Goal: Task Accomplishment & Management: Manage account settings

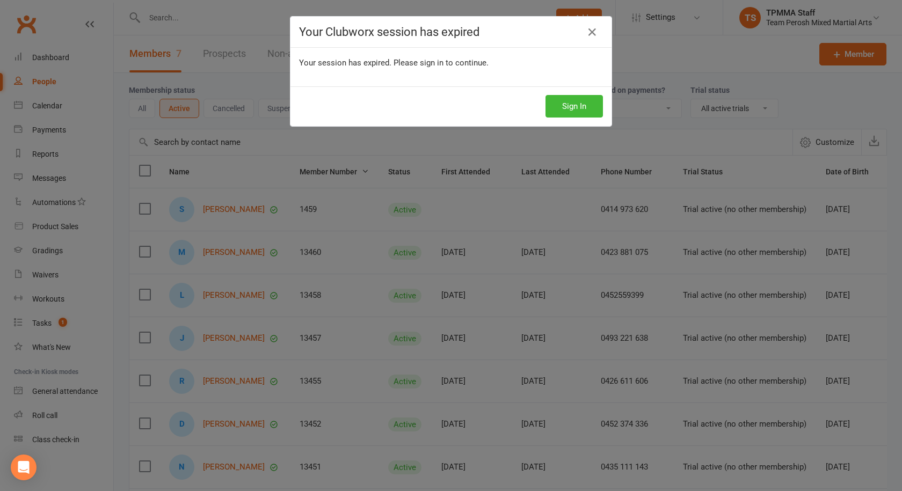
select select "active_trial"
select select "100"
click at [588, 32] on icon at bounding box center [592, 32] width 13 height 13
click at [589, 33] on icon at bounding box center [592, 32] width 13 height 13
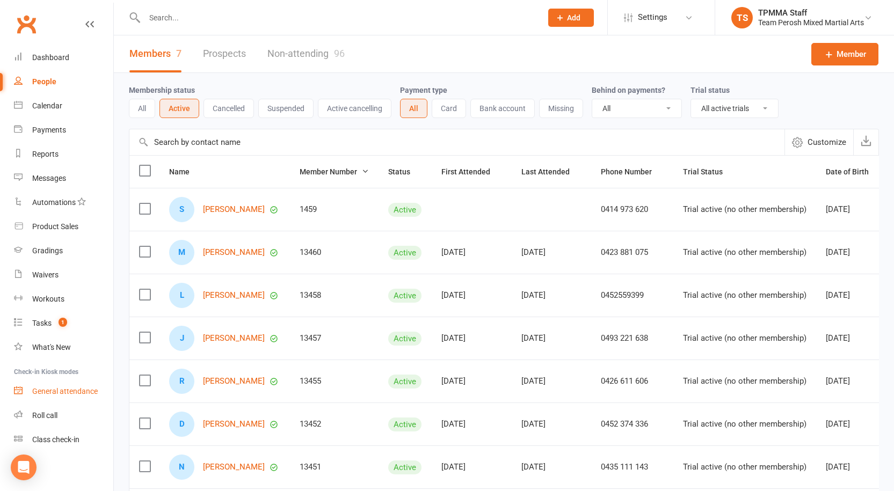
scroll to position [1, 0]
click at [183, 10] on input "text" at bounding box center [337, 17] width 393 height 15
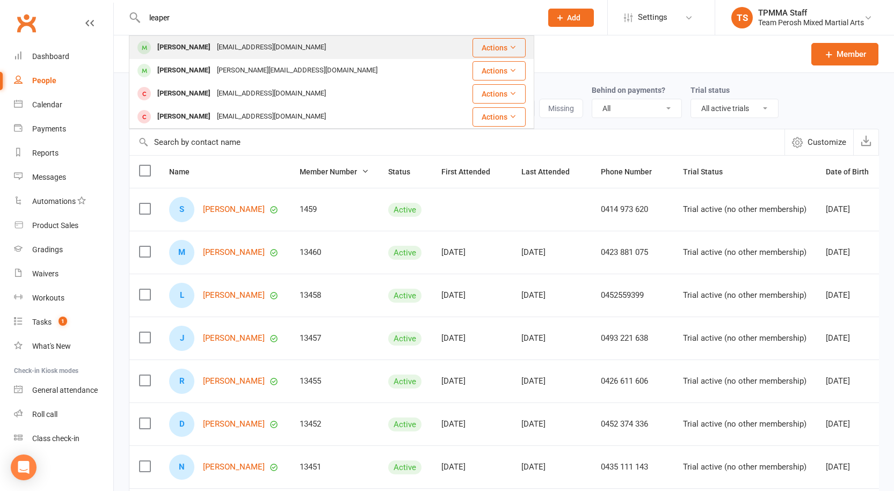
type input "leaper"
click at [184, 48] on div "Liam Leaper" at bounding box center [184, 48] width 60 height 16
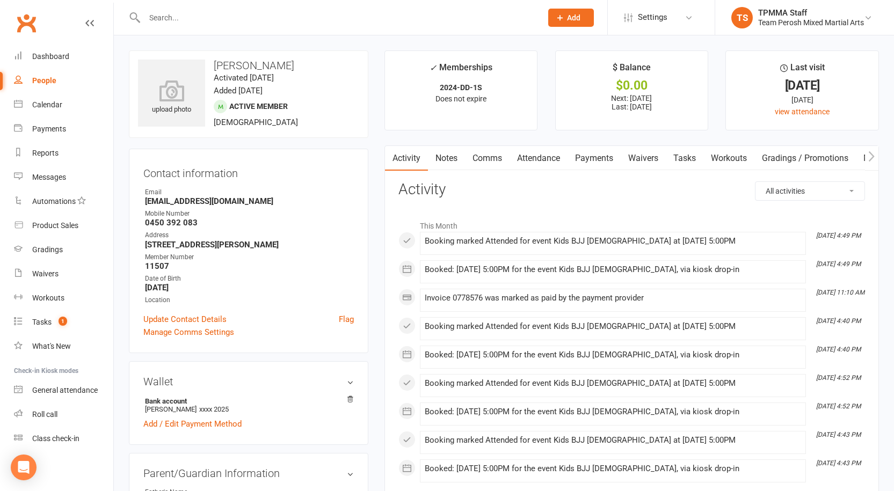
click at [242, 19] on input "text" at bounding box center [337, 17] width 393 height 15
click at [604, 162] on link "Payments" at bounding box center [594, 158] width 53 height 25
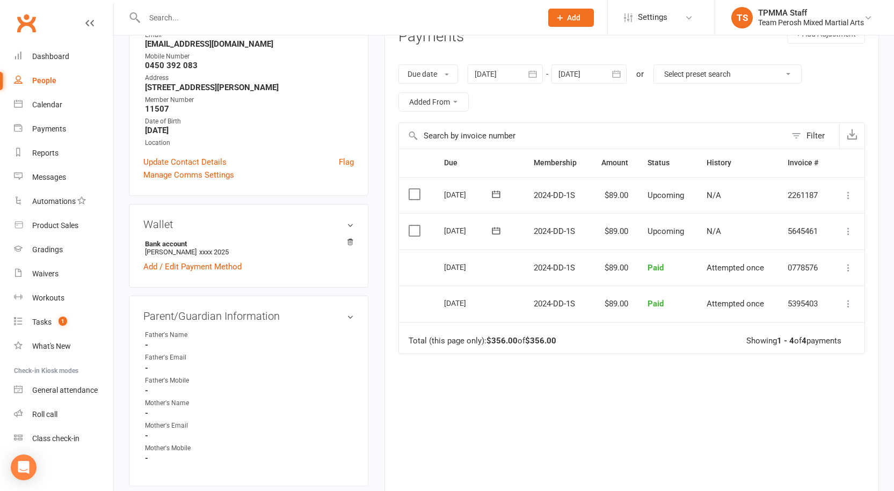
scroll to position [161, 0]
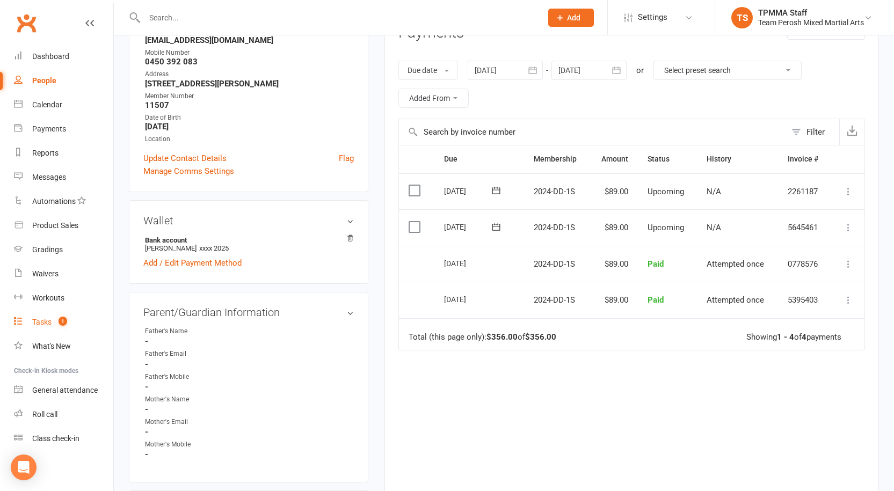
click at [42, 323] on div "Tasks" at bounding box center [41, 322] width 19 height 9
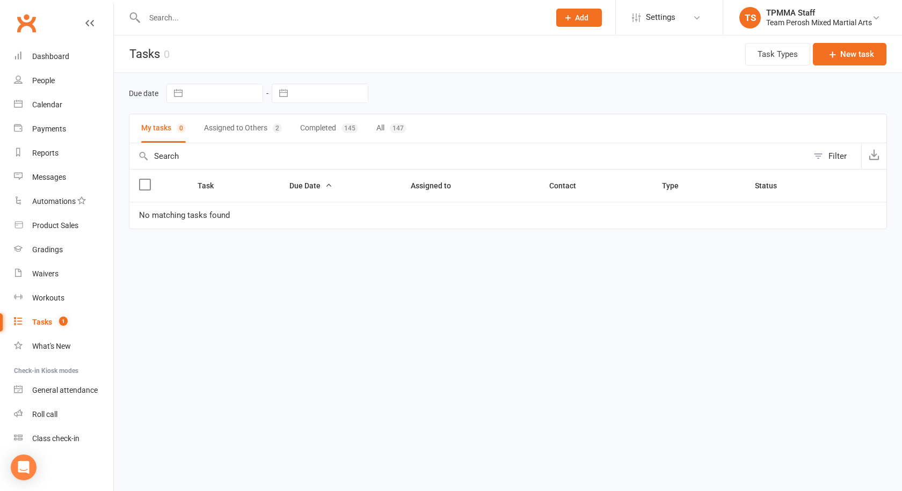
click at [236, 130] on button "Assigned to Others 2" at bounding box center [243, 128] width 78 height 28
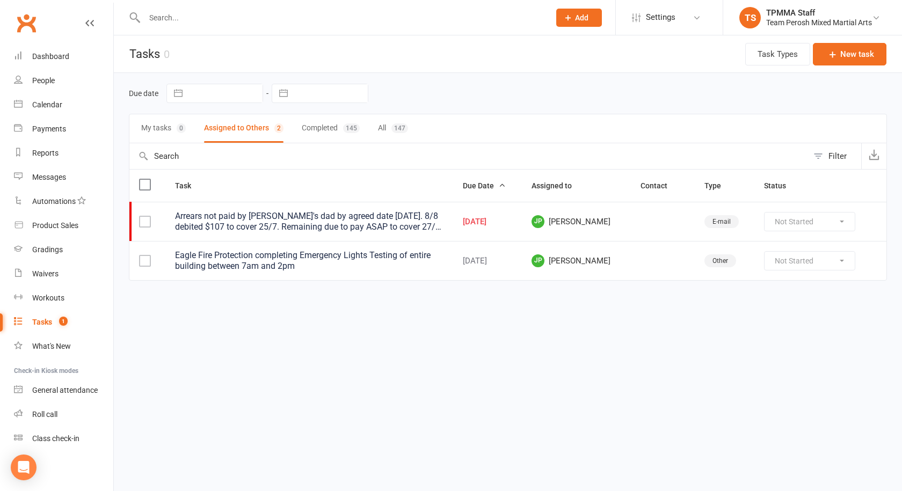
click at [235, 48] on header "Tasks 0 Task Types New task" at bounding box center [508, 54] width 788 height 38
click at [222, 13] on input "text" at bounding box center [341, 17] width 401 height 15
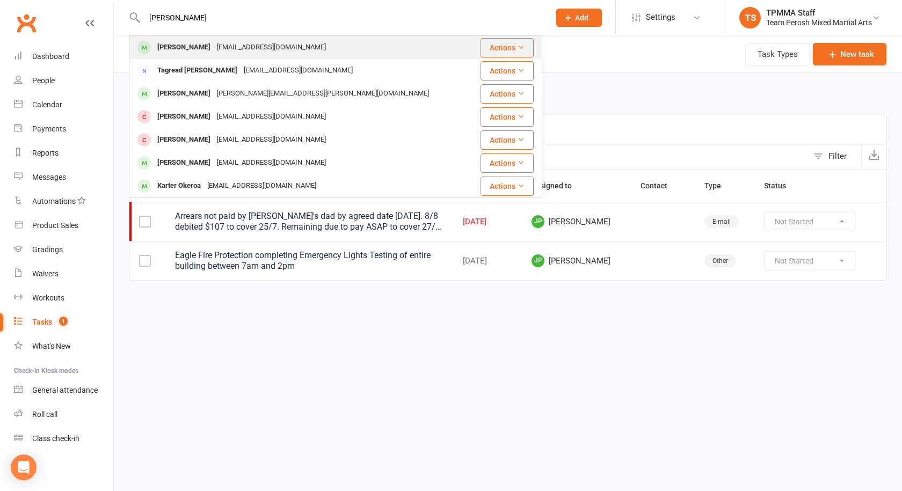
type input "karim mo"
click at [223, 47] on div "rayah1973@gmail.com" at bounding box center [271, 48] width 115 height 16
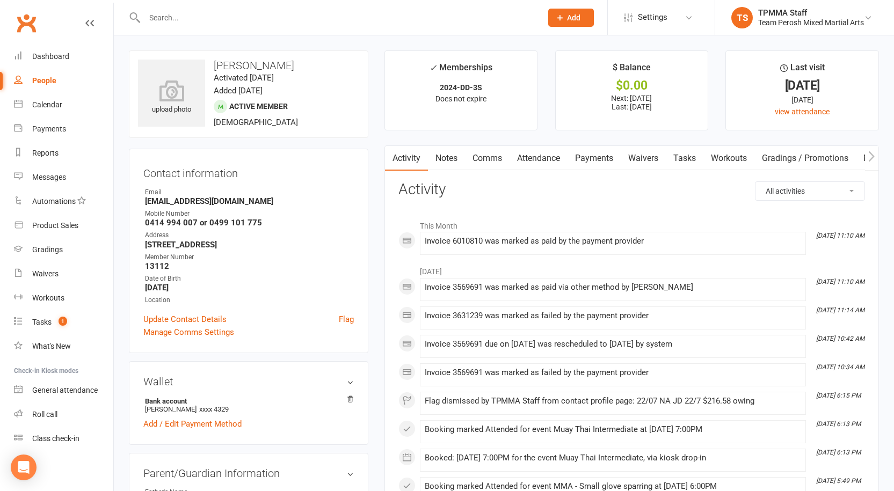
click at [588, 158] on link "Payments" at bounding box center [594, 158] width 53 height 25
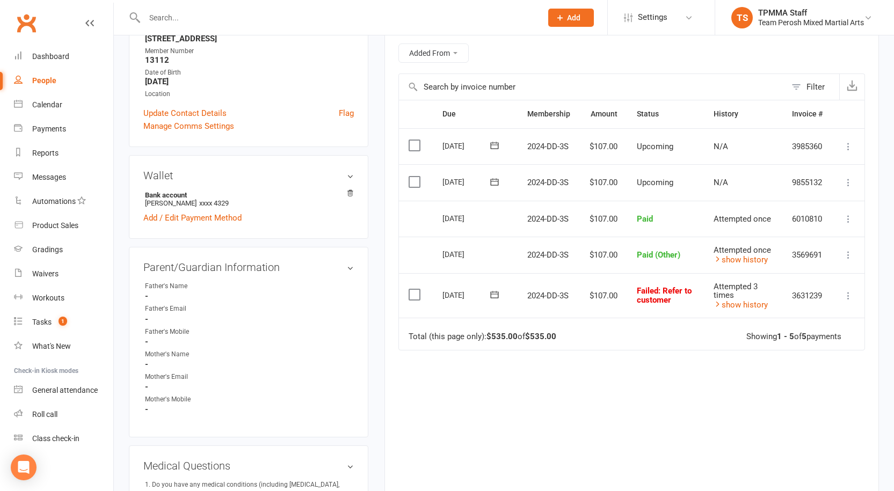
scroll to position [215, 0]
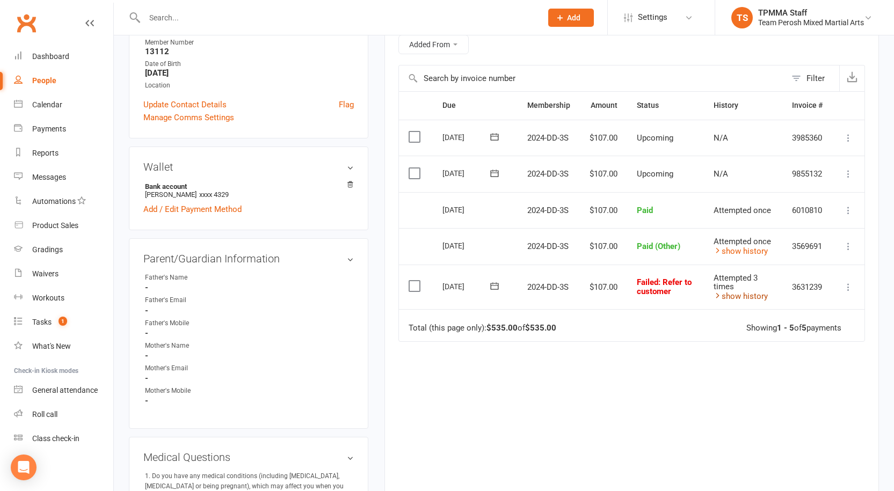
click at [748, 300] on link "show history" at bounding box center [741, 297] width 54 height 10
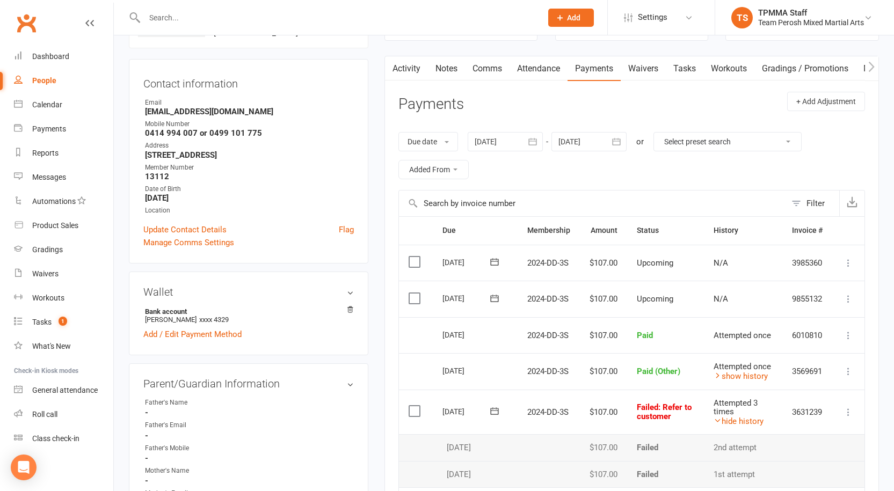
scroll to position [0, 0]
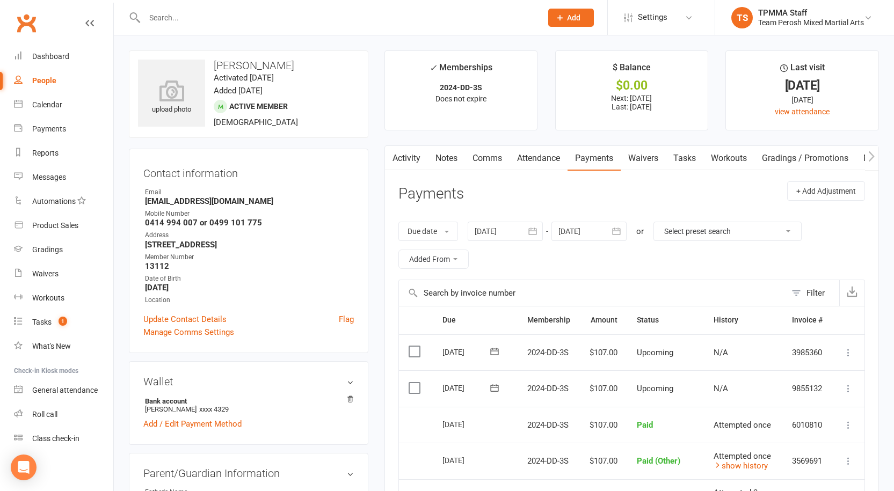
click at [536, 233] on icon "button" at bounding box center [532, 231] width 11 height 11
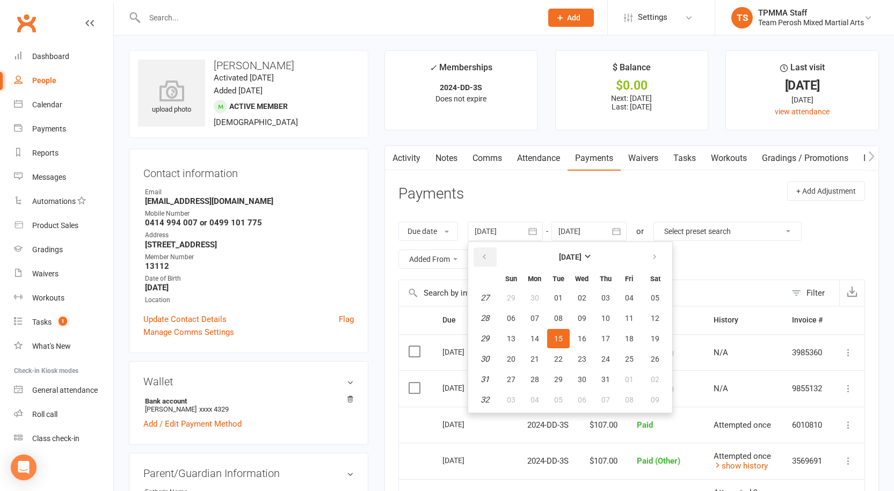
click at [486, 257] on icon "button" at bounding box center [485, 257] width 8 height 9
click at [514, 294] on span "01" at bounding box center [511, 298] width 9 height 9
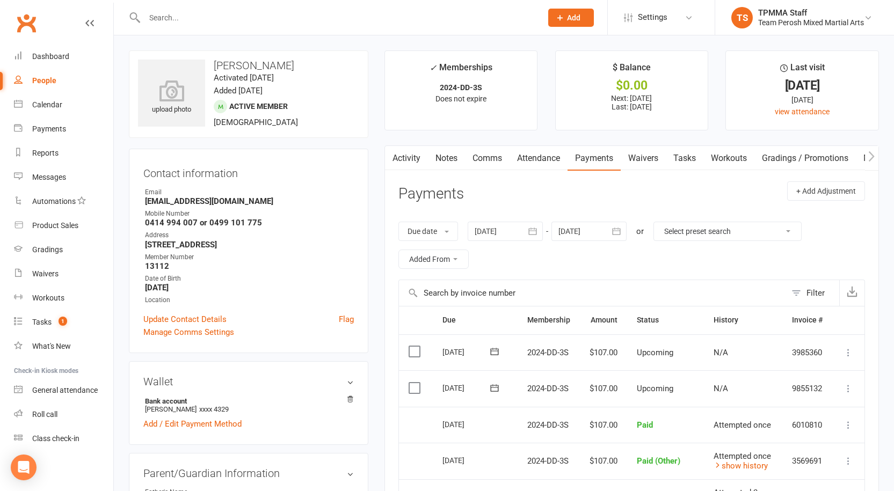
click at [534, 229] on icon "button" at bounding box center [532, 231] width 11 height 11
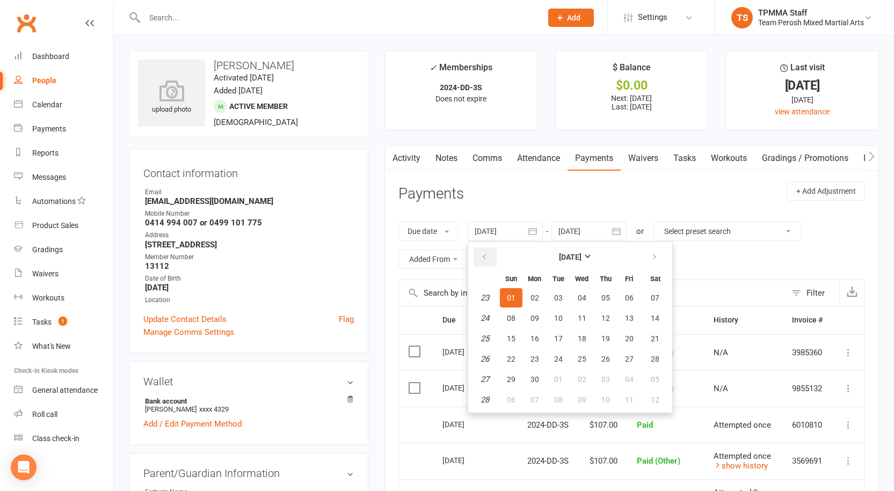
click at [481, 260] on button "button" at bounding box center [485, 257] width 23 height 19
click at [606, 299] on span "01" at bounding box center [606, 298] width 9 height 9
type input "01 May 2025"
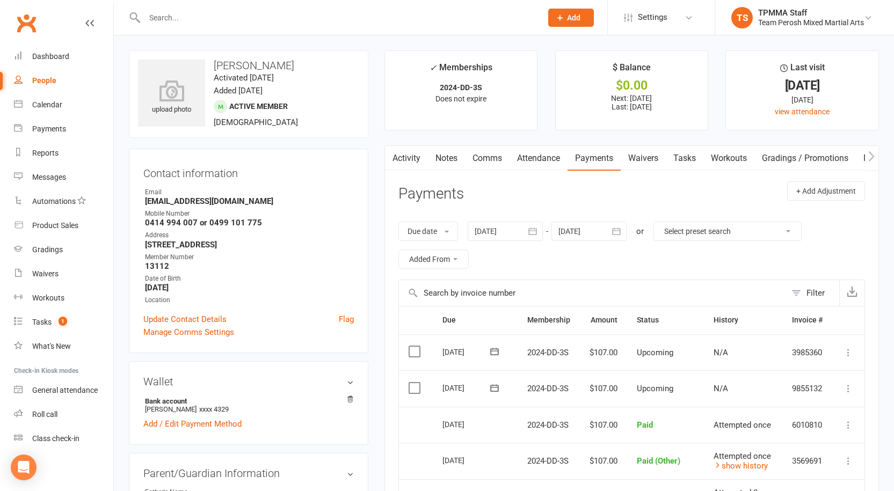
drag, startPoint x: 273, startPoint y: 20, endPoint x: 265, endPoint y: 17, distance: 8.2
click at [272, 20] on input "text" at bounding box center [337, 17] width 393 height 15
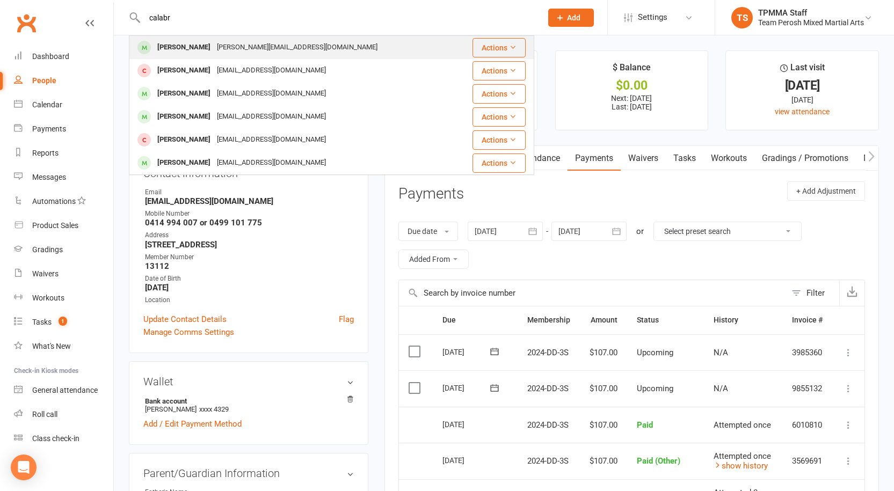
type input "calabr"
click at [221, 48] on div "Calabro.benjamin90@gmail.com" at bounding box center [297, 48] width 167 height 16
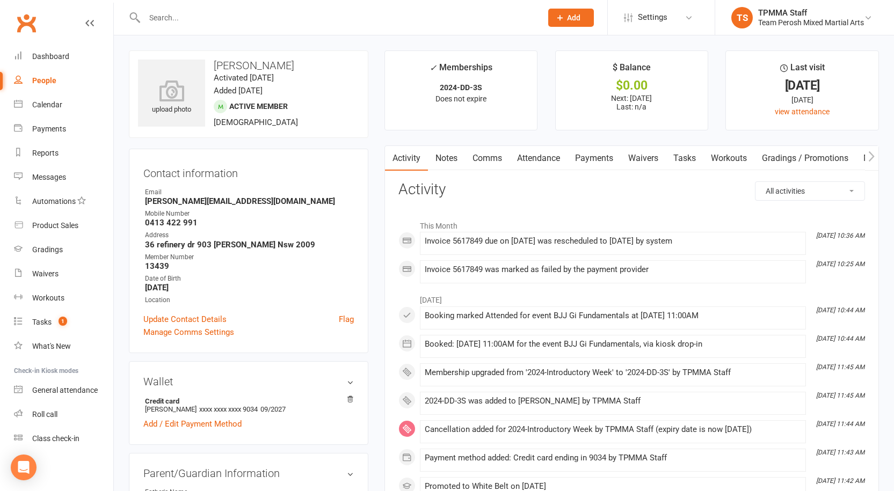
click at [604, 159] on link "Payments" at bounding box center [594, 158] width 53 height 25
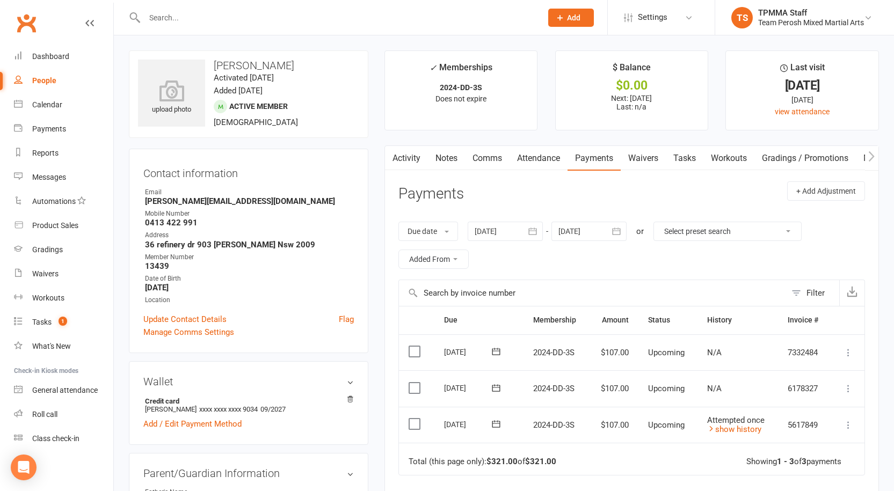
click at [354, 322] on div "Contact information Owner Email Calabro.benjamin90@gmail.com Mobile Number 0413…" at bounding box center [249, 251] width 240 height 205
click at [347, 321] on link "Flag" at bounding box center [346, 319] width 15 height 13
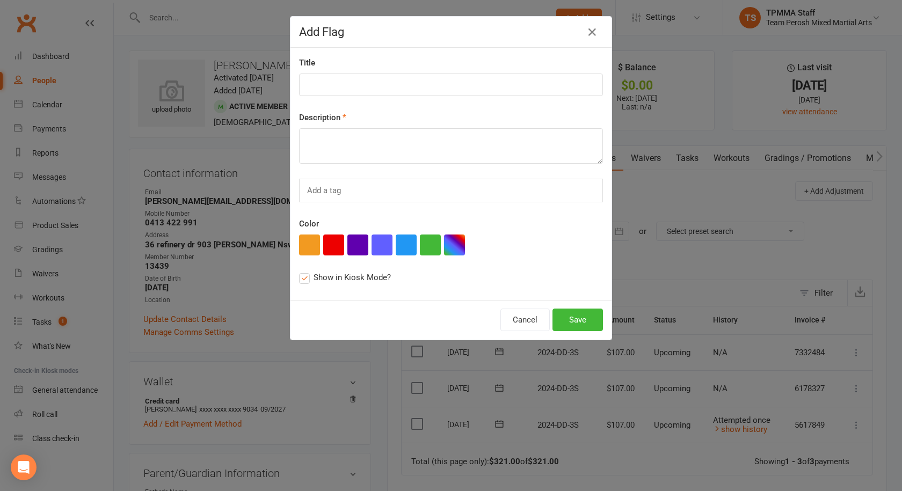
click at [339, 248] on button "button" at bounding box center [333, 245] width 21 height 21
click at [342, 87] on input at bounding box center [451, 85] width 304 height 23
type input "Direct Debit Overdue"
click at [336, 134] on textarea at bounding box center [451, 145] width 304 height 35
click at [407, 139] on textarea "15/8: See reception $107.99 owing" at bounding box center [451, 145] width 304 height 35
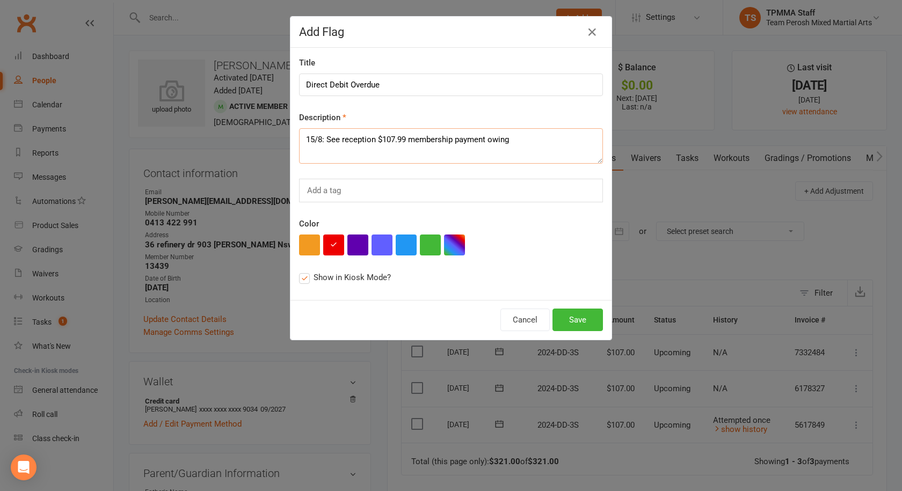
type textarea "15/8: See reception $107.99 membership payment owing"
click at [567, 277] on div "Show in Kiosk Mode?" at bounding box center [451, 277] width 304 height 13
click at [584, 318] on button "Save" at bounding box center [578, 320] width 50 height 23
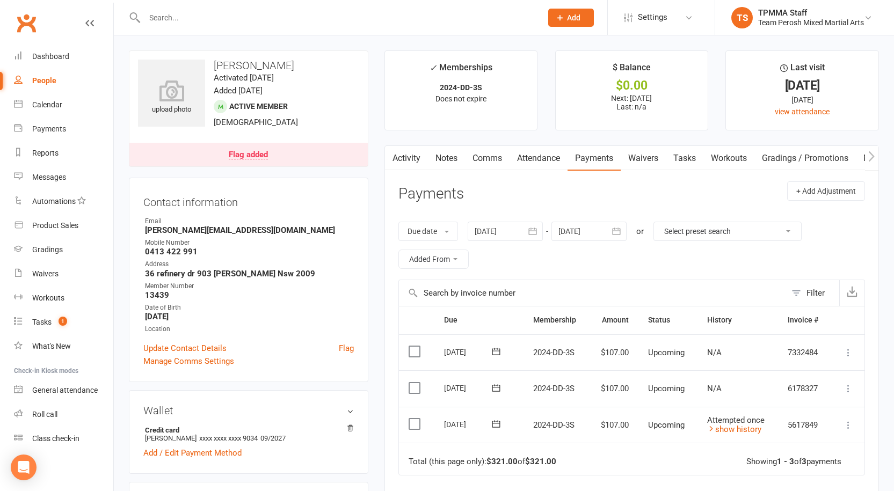
click at [261, 157] on div "Flag added" at bounding box center [248, 155] width 39 height 9
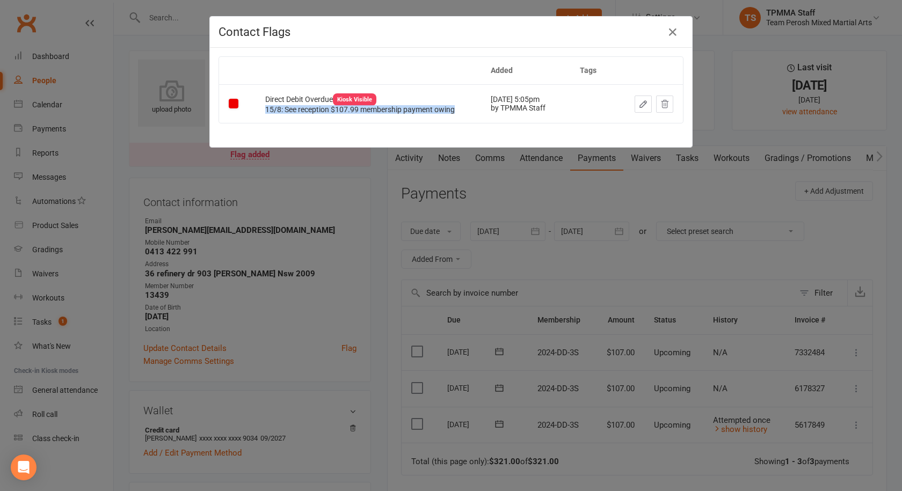
drag, startPoint x: 455, startPoint y: 111, endPoint x: 260, endPoint y: 113, distance: 195.0
click at [265, 113] on div "15/8: See reception $107.99 membership payment owing" at bounding box center [368, 110] width 206 height 8
copy div "15/8: See reception $107.99 membership payment owing"
click at [667, 29] on icon "button" at bounding box center [673, 32] width 13 height 13
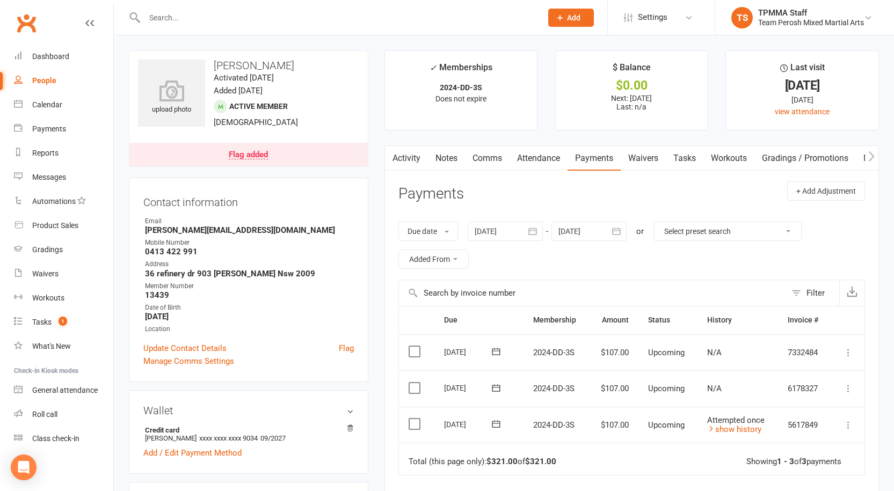
click at [211, 16] on input "text" at bounding box center [337, 17] width 393 height 15
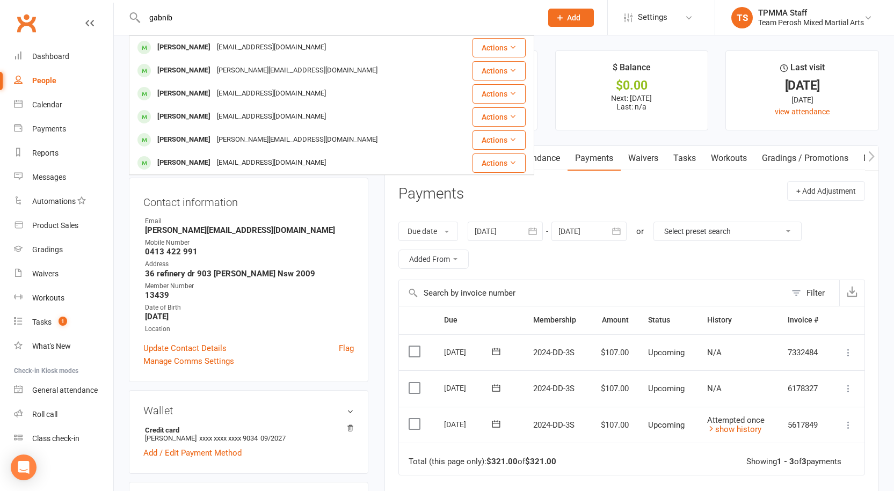
drag, startPoint x: 178, startPoint y: 21, endPoint x: 72, endPoint y: 3, distance: 107.4
click at [72, 3] on header "gabnib Gabriel Cordi gabcordi@icloud.com Actions Luke Gabrielli Luca.gabs@live.…" at bounding box center [447, 3] width 894 height 0
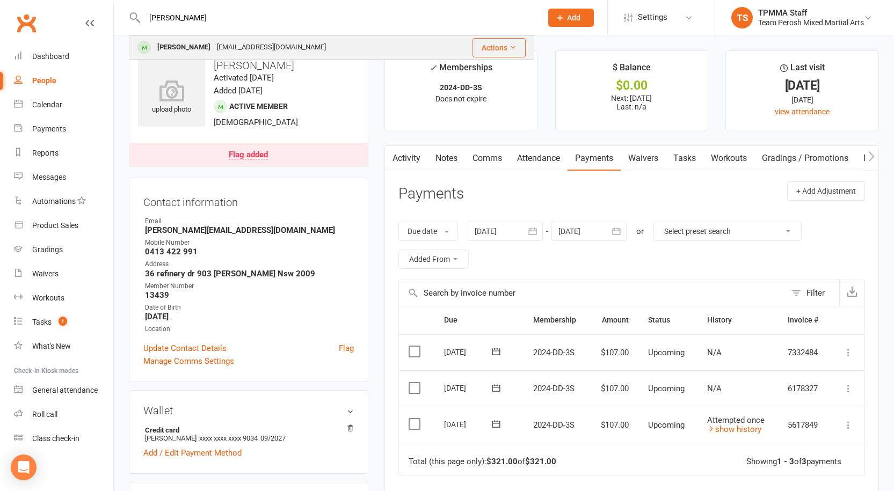
type input "habib"
click at [190, 48] on div "Chris Habib" at bounding box center [184, 48] width 60 height 16
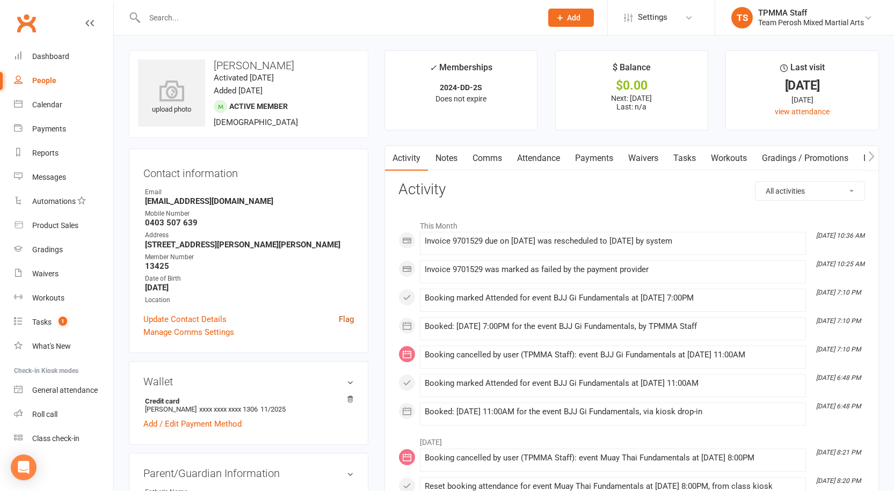
click at [346, 320] on link "Flag" at bounding box center [346, 319] width 15 height 13
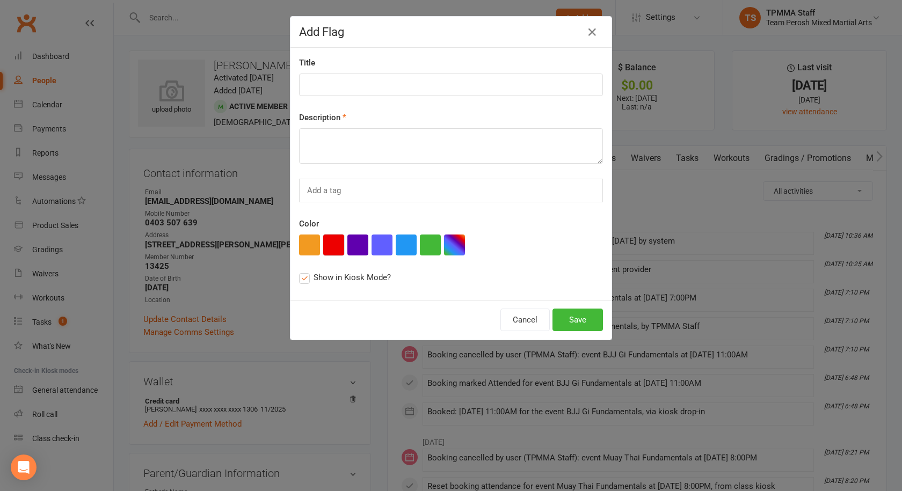
click at [331, 250] on button "button" at bounding box center [333, 245] width 21 height 21
click at [331, 85] on input at bounding box center [451, 85] width 304 height 23
type input "Direct Debit Overdue"
click at [391, 149] on textarea at bounding box center [451, 145] width 304 height 35
paste textarea "15/8: See reception $107.99 membership payment owing"
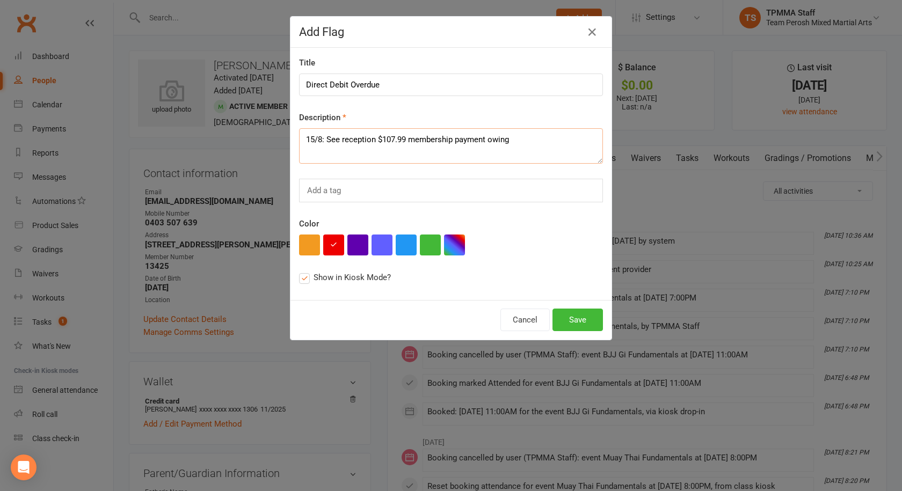
click at [389, 140] on textarea "15/8: See reception $107.99 membership payment owing" at bounding box center [451, 145] width 304 height 35
type textarea "15/8: See reception $104.99 membership payment owing"
click at [576, 325] on button "Save" at bounding box center [578, 320] width 50 height 23
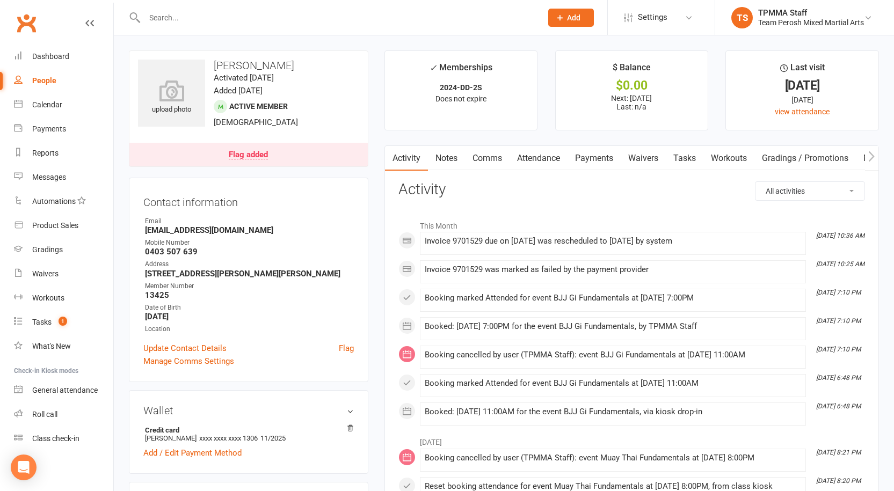
click at [263, 14] on input "text" at bounding box center [337, 17] width 393 height 15
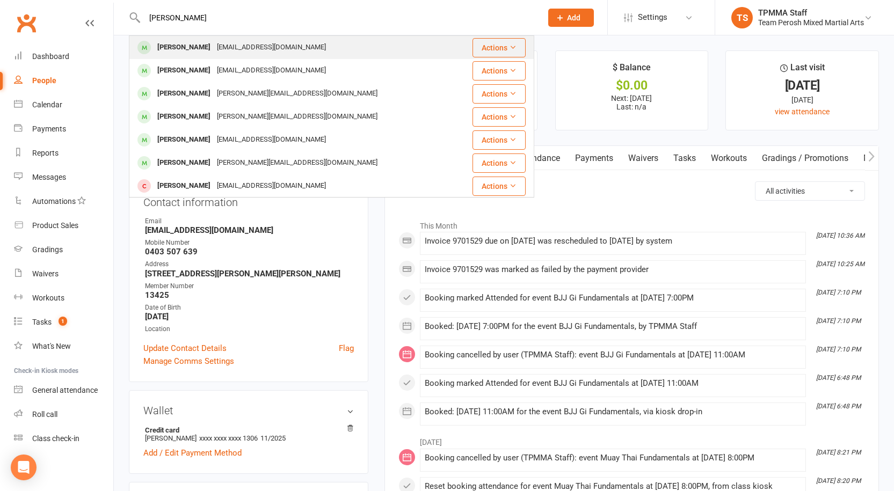
type input "james k"
click at [214, 46] on div "James Keomanivong" at bounding box center [184, 48] width 60 height 16
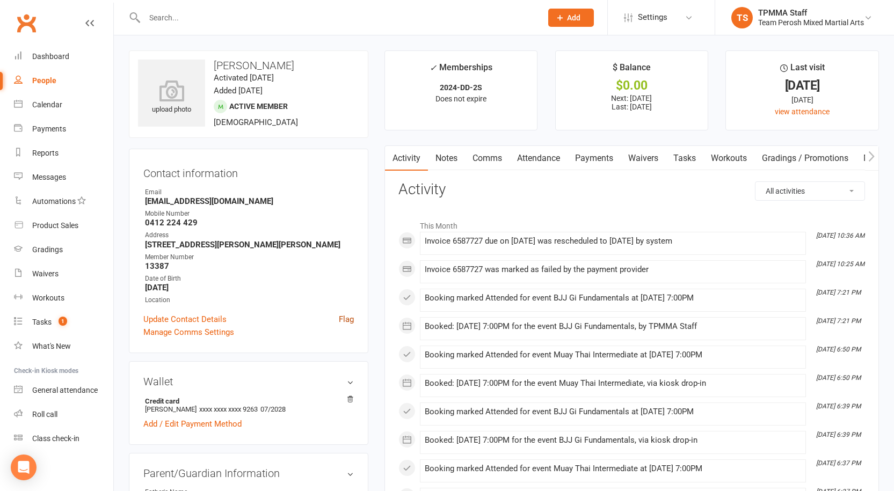
click at [345, 318] on link "Flag" at bounding box center [346, 319] width 15 height 13
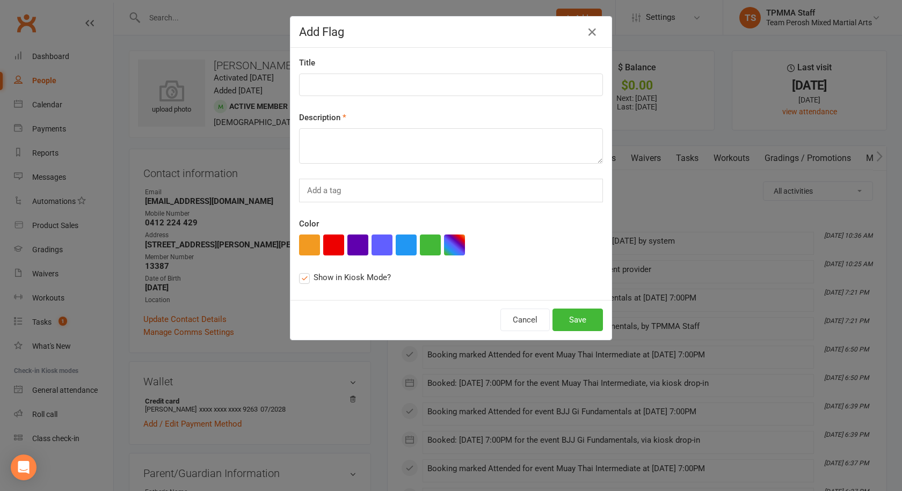
click at [329, 246] on div "this flag will be displayed in Class Kiosk mode and may be seen by members" at bounding box center [350, 253] width 81 height 28
click at [306, 271] on input "Show in Kiosk Mode? this flag will be displayed in Class Kiosk mode and may be …" at bounding box center [302, 271] width 7 height 0
click at [300, 276] on label "Show in Kiosk Mode?" at bounding box center [345, 277] width 92 height 13
click at [300, 271] on input "Show in Kiosk Mode?" at bounding box center [302, 271] width 7 height 0
click at [324, 246] on button "button" at bounding box center [333, 245] width 21 height 21
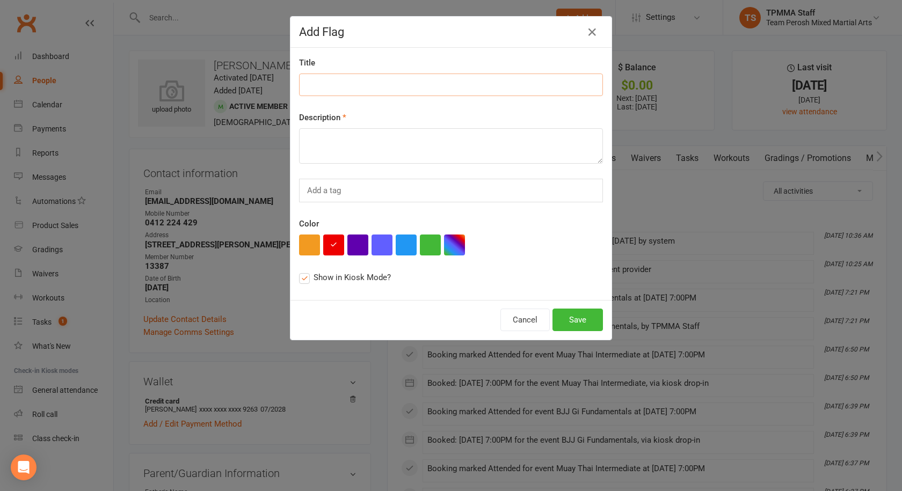
click at [317, 75] on input at bounding box center [451, 85] width 304 height 23
type input "Direct Debit Overdue"
paste textarea "15/8: See reception $107.99 membership payment owing"
click at [390, 139] on textarea "15/8: See reception $107.99 membership payment owing" at bounding box center [451, 145] width 304 height 35
type textarea "15/8: See reception $104.99 membership payment owing"
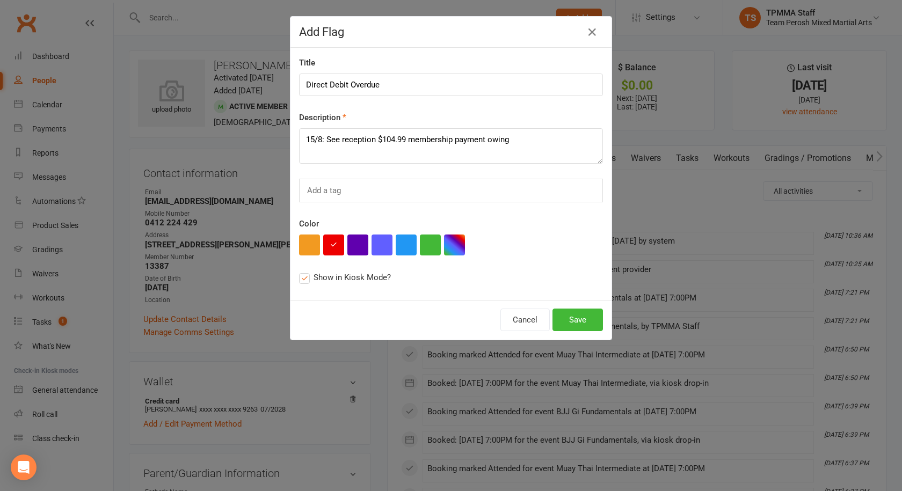
click at [509, 237] on div at bounding box center [451, 245] width 304 height 21
click at [582, 322] on button "Save" at bounding box center [578, 320] width 50 height 23
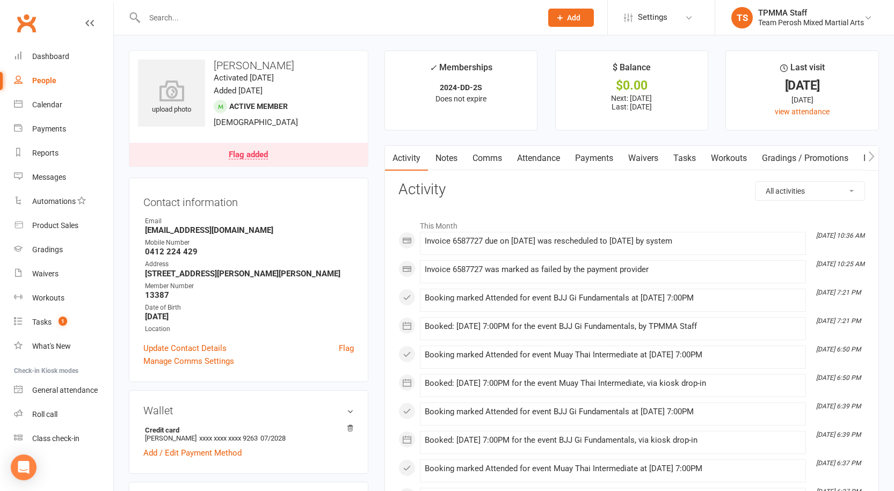
click at [230, 18] on input "text" at bounding box center [337, 17] width 393 height 15
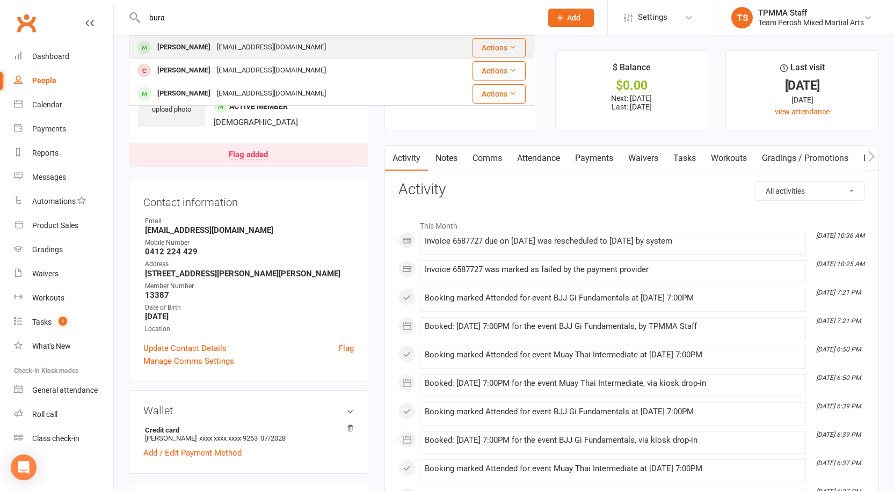
type input "bura"
click at [227, 46] on div "burakhankocaayan@hotmail.com" at bounding box center [271, 48] width 115 height 16
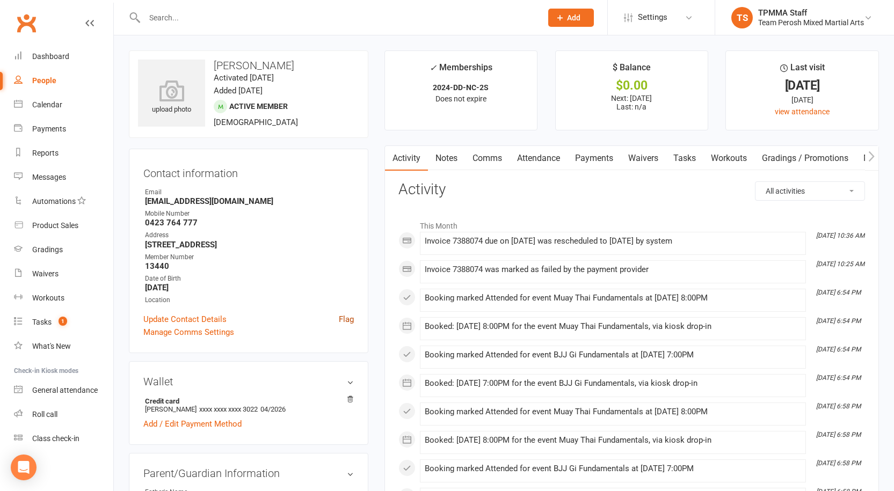
click at [348, 320] on link "Flag" at bounding box center [346, 319] width 15 height 13
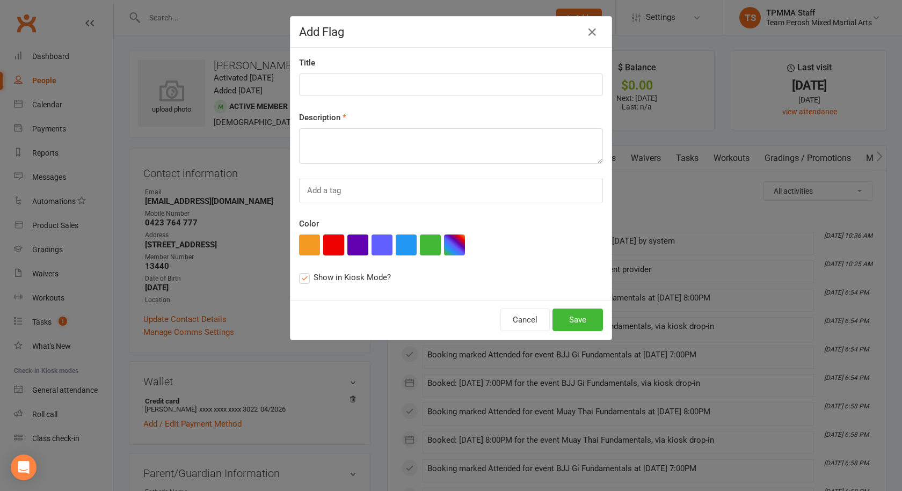
click at [332, 244] on button "button" at bounding box center [333, 245] width 21 height 21
click at [317, 93] on input at bounding box center [451, 85] width 304 height 23
type input "Direct Debit Overdue"
paste textarea "15/8: See reception $107.99 membership payment owing"
drag, startPoint x: 414, startPoint y: 25, endPoint x: 550, endPoint y: 79, distance: 146.5
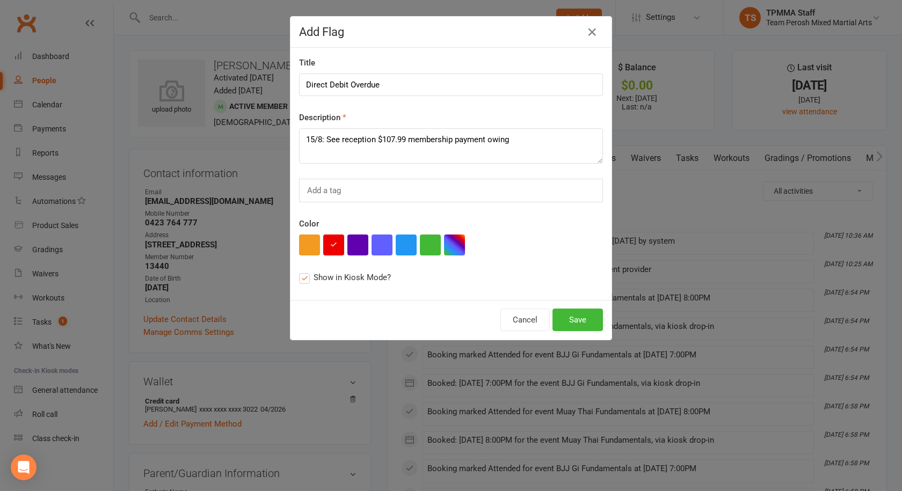
click at [550, 79] on div "Add Flag Title Direct Debit Overdue Description 15/8: See reception $107.99 mem…" at bounding box center [451, 178] width 322 height 324
click at [392, 140] on textarea "15/8: See reception $107.99 membership payment owing" at bounding box center [451, 145] width 304 height 35
type textarea "15/8: See reception $114.99 membership payment owing"
click at [570, 319] on button "Save" at bounding box center [578, 320] width 50 height 23
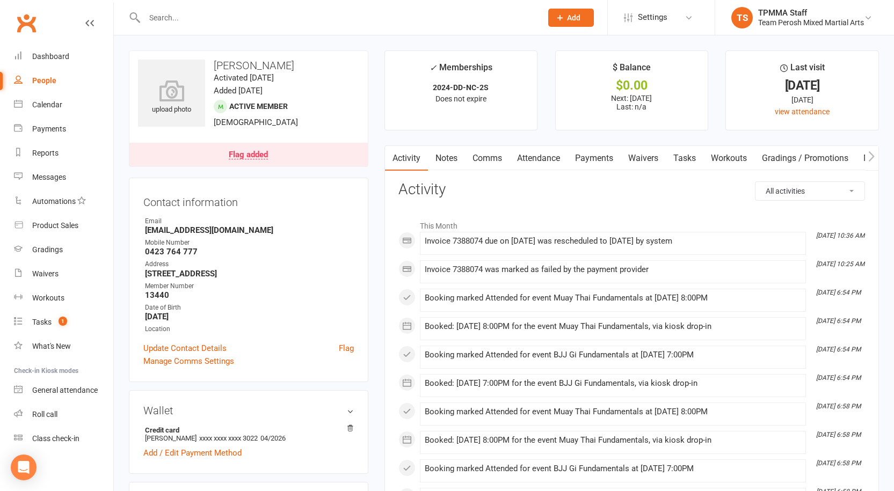
click at [193, 20] on input "text" at bounding box center [337, 17] width 393 height 15
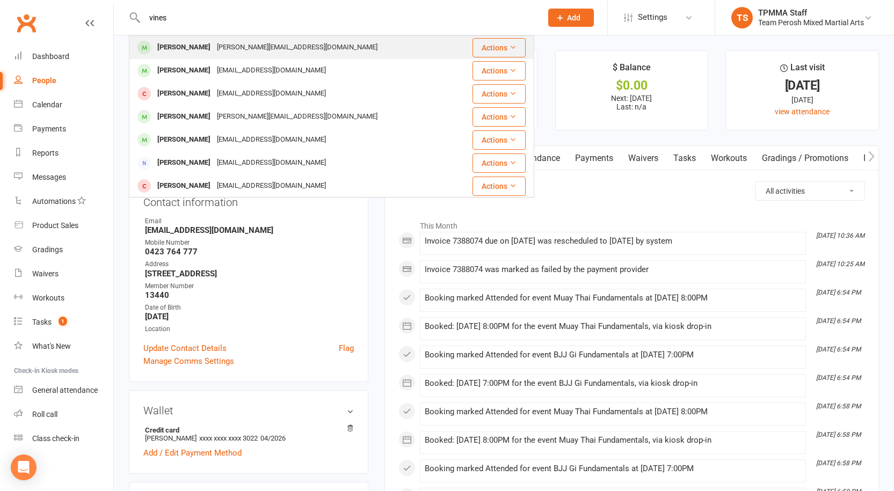
type input "vines"
click at [189, 48] on div "Jason Vines" at bounding box center [184, 48] width 60 height 16
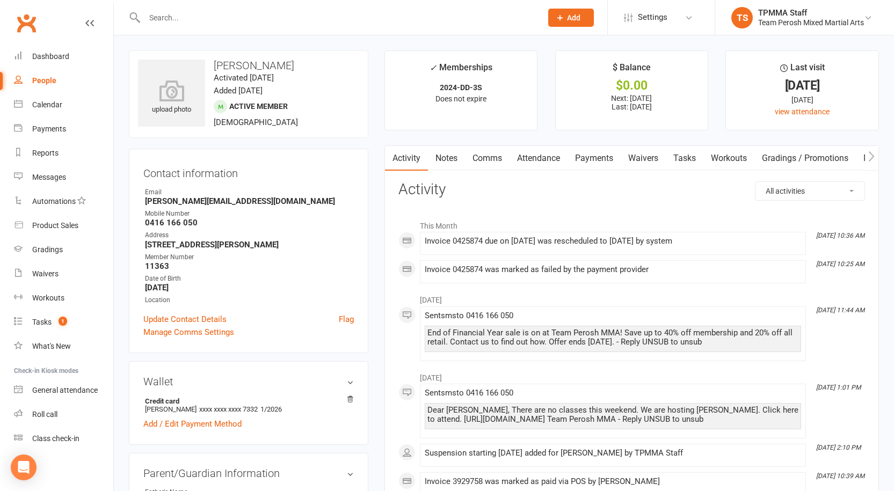
drag, startPoint x: 332, startPoint y: 319, endPoint x: 342, endPoint y: 324, distance: 10.8
click at [334, 321] on div "Update Contact Details Flag" at bounding box center [248, 319] width 211 height 13
click at [345, 322] on link "Flag" at bounding box center [346, 319] width 15 height 13
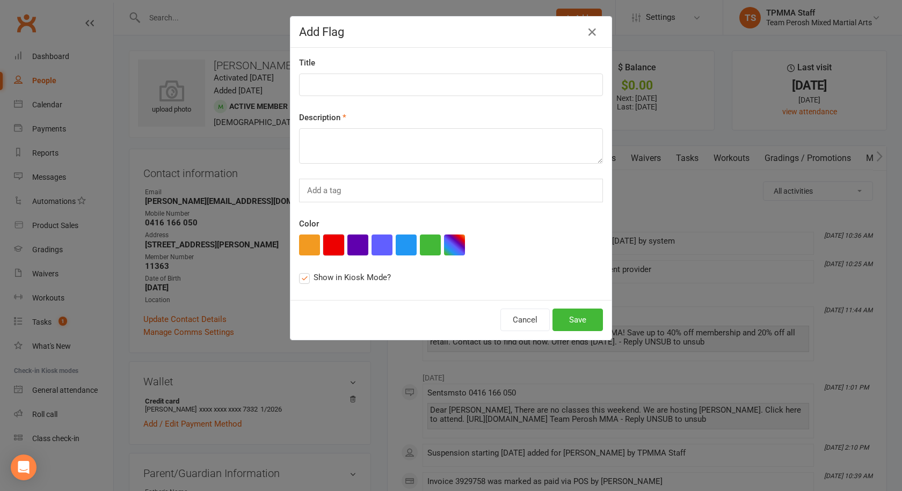
click at [331, 243] on button "button" at bounding box center [333, 245] width 21 height 21
click at [333, 82] on input at bounding box center [451, 85] width 304 height 23
type input "Direct Debit Overdue"
paste textarea "15/8: See reception $107.99 membership payment owing"
type textarea "15/8: See reception $107.99 membership payment owing"
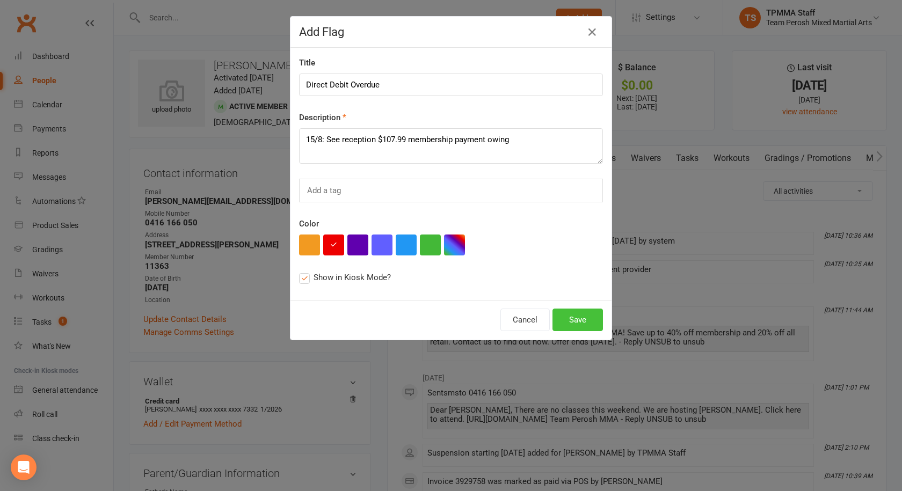
click at [577, 318] on button "Save" at bounding box center [578, 320] width 50 height 23
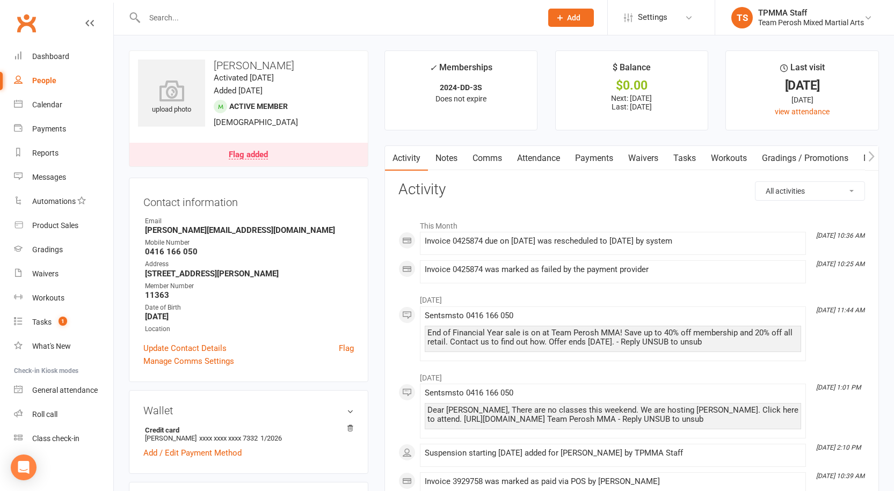
click at [598, 161] on link "Payments" at bounding box center [594, 158] width 53 height 25
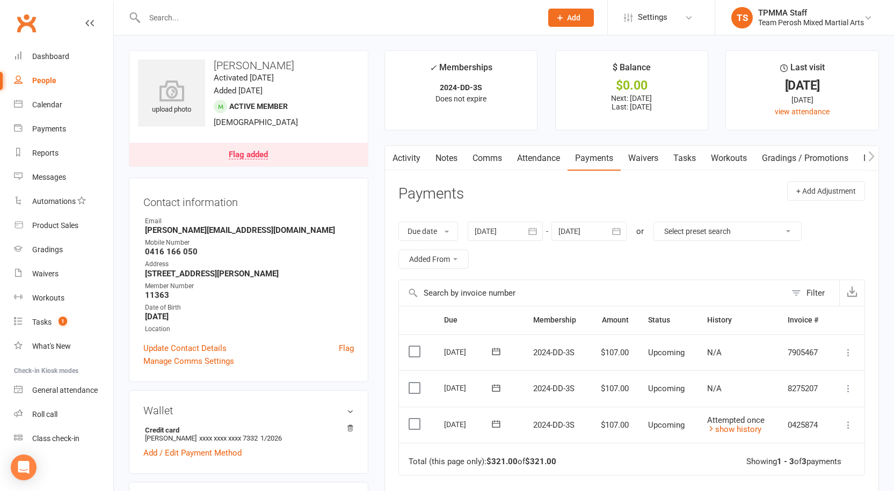
click at [538, 233] on icon "button" at bounding box center [532, 231] width 11 height 11
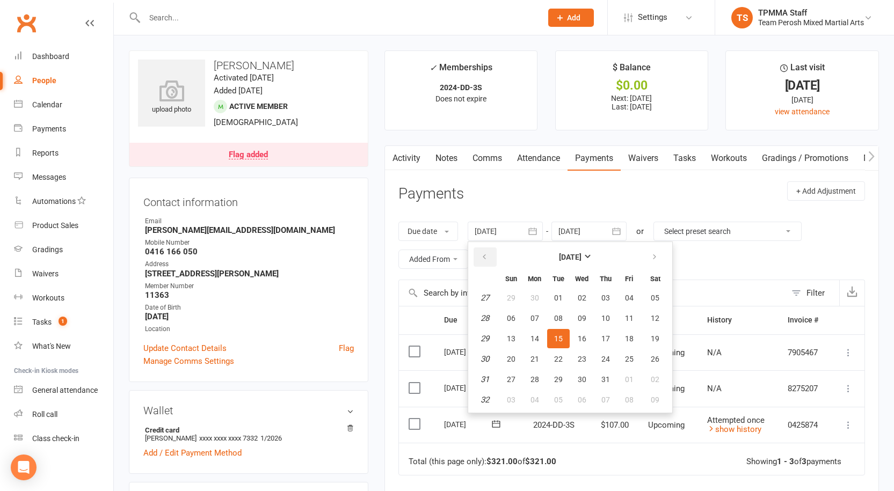
click at [487, 258] on icon "button" at bounding box center [485, 257] width 8 height 9
click at [654, 297] on span "01" at bounding box center [655, 298] width 9 height 9
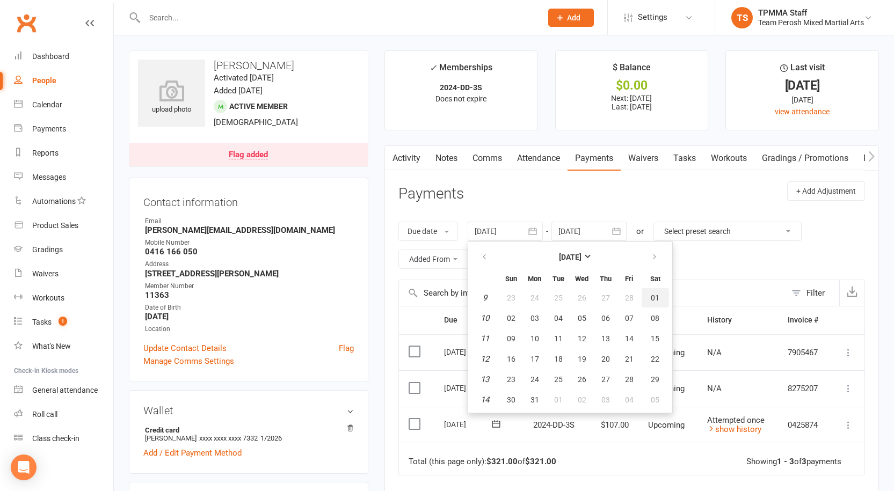
type input "01 Mar 2025"
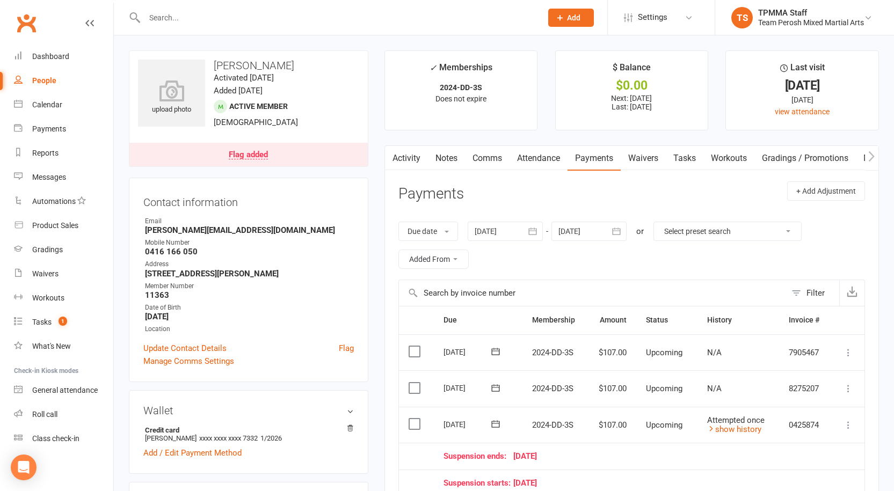
click at [206, 20] on input "text" at bounding box center [337, 17] width 393 height 15
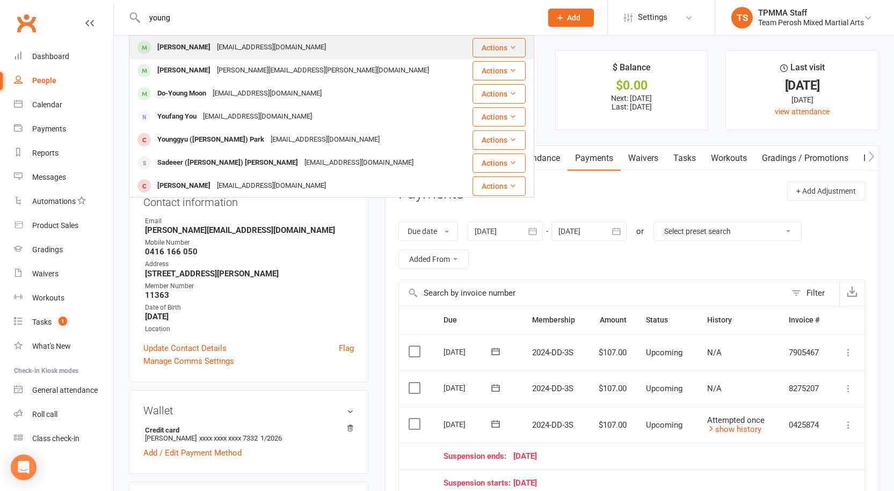
type input "young"
click at [224, 49] on div "alexyckim@gmail.com" at bounding box center [271, 48] width 115 height 16
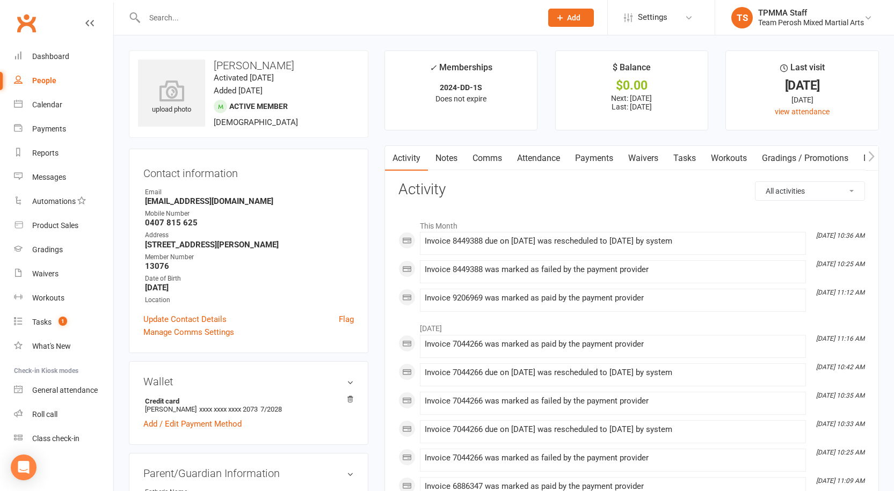
click at [596, 158] on link "Payments" at bounding box center [594, 158] width 53 height 25
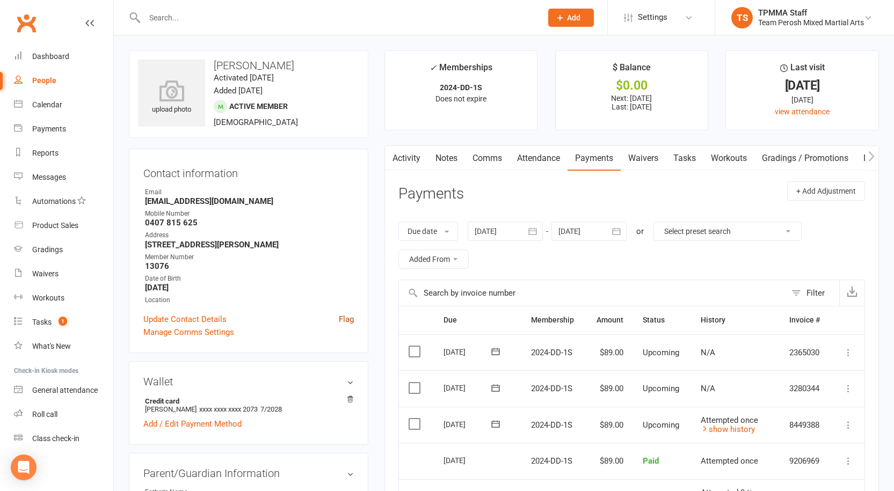
click at [347, 318] on link "Flag" at bounding box center [346, 319] width 15 height 13
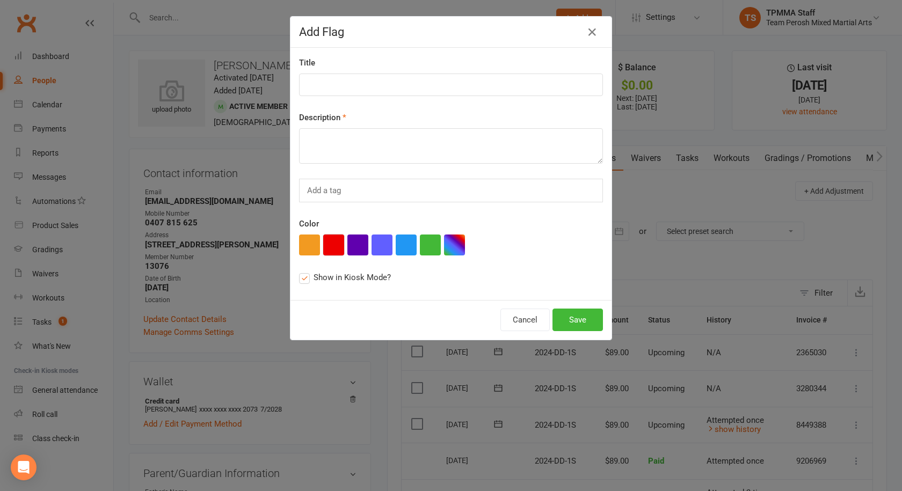
click at [336, 247] on button "button" at bounding box center [333, 245] width 21 height 21
click at [343, 72] on div "Title" at bounding box center [451, 76] width 304 height 40
click at [349, 84] on input at bounding box center [451, 85] width 304 height 23
type input "Direct Debit Overdue"
paste textarea "15/8: See reception $107.99 membership payment owing"
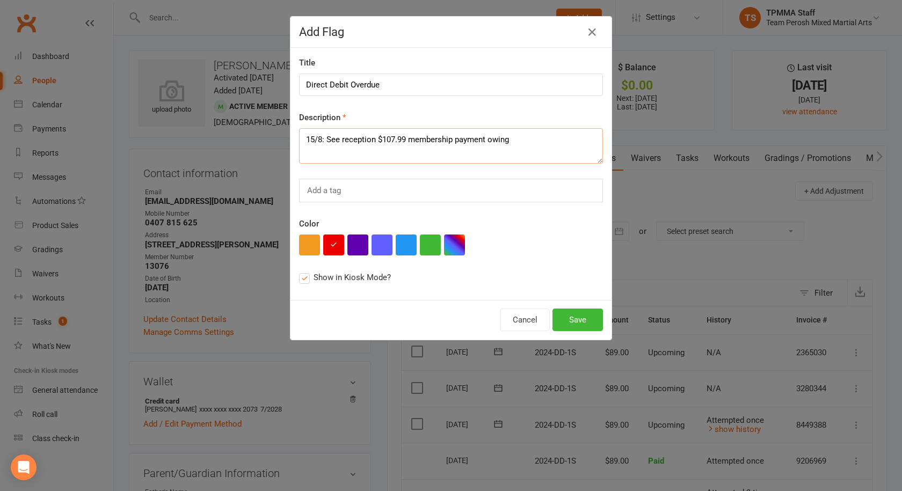
click at [393, 140] on textarea "15/8: See reception $107.99 membership payment owing" at bounding box center [451, 145] width 304 height 35
type textarea "15/8: See reception $89.99 membership payment owing"
click at [584, 325] on button "Save" at bounding box center [578, 320] width 50 height 23
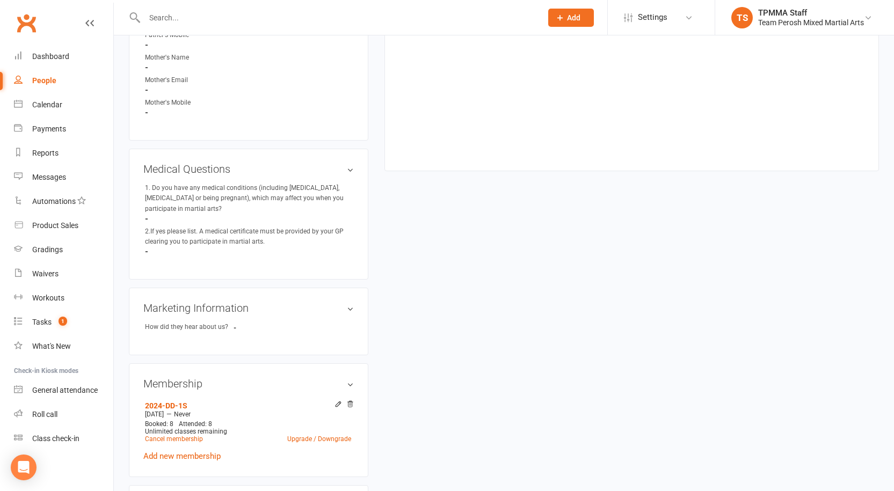
scroll to position [322, 0]
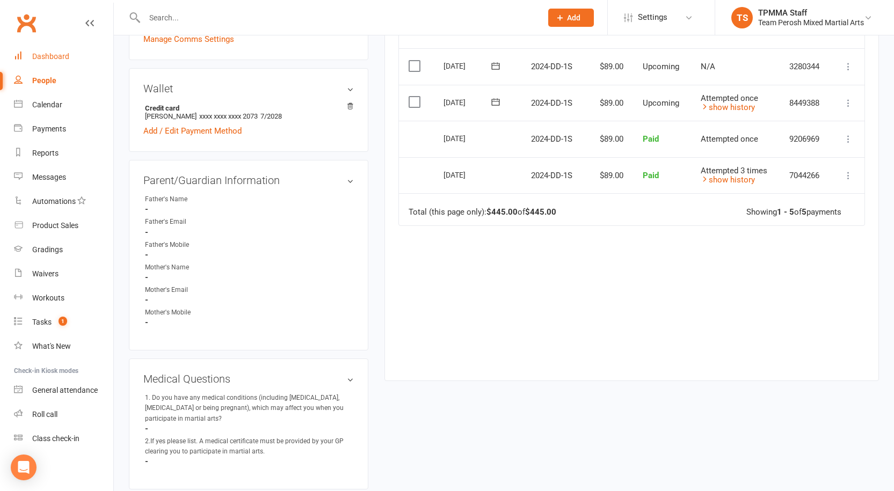
click at [53, 56] on div "Dashboard" at bounding box center [50, 56] width 37 height 9
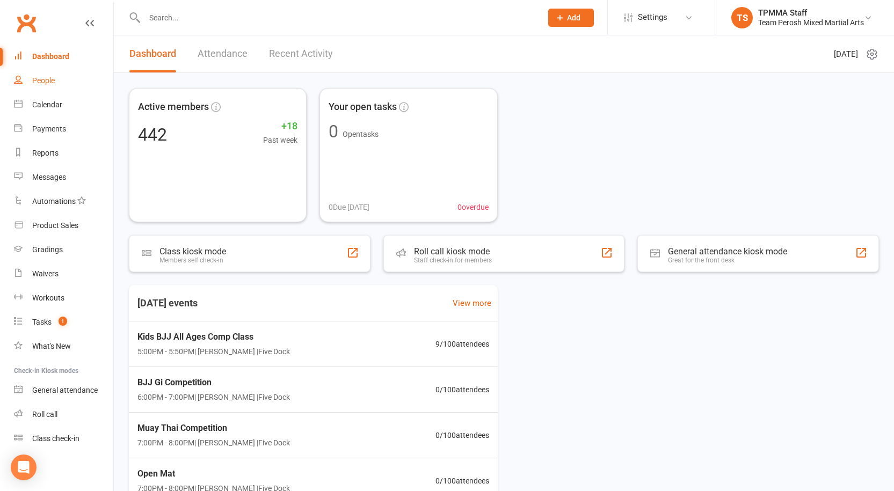
click at [36, 82] on div "People" at bounding box center [43, 80] width 23 height 9
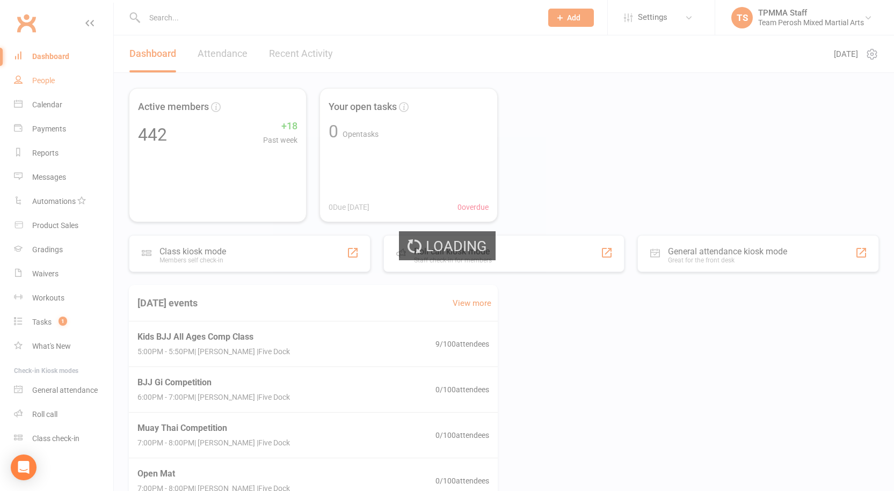
select select "active_trial"
select select "100"
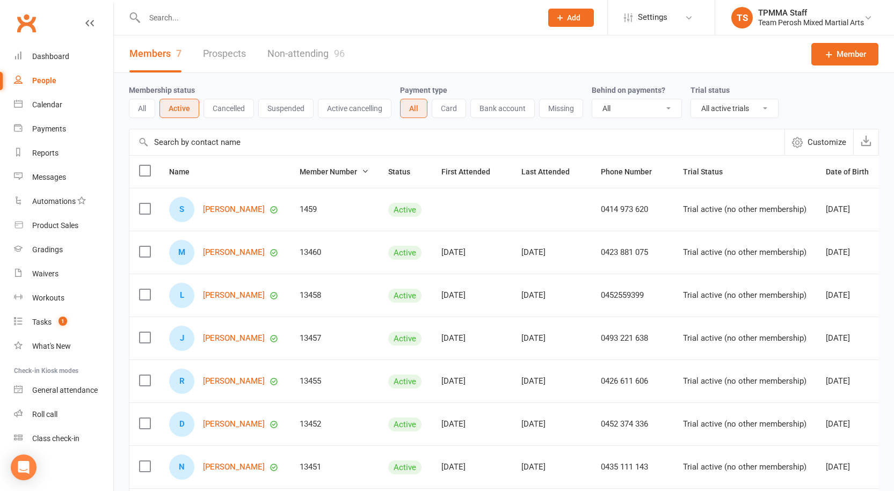
click at [196, 15] on input "text" at bounding box center [337, 17] width 393 height 15
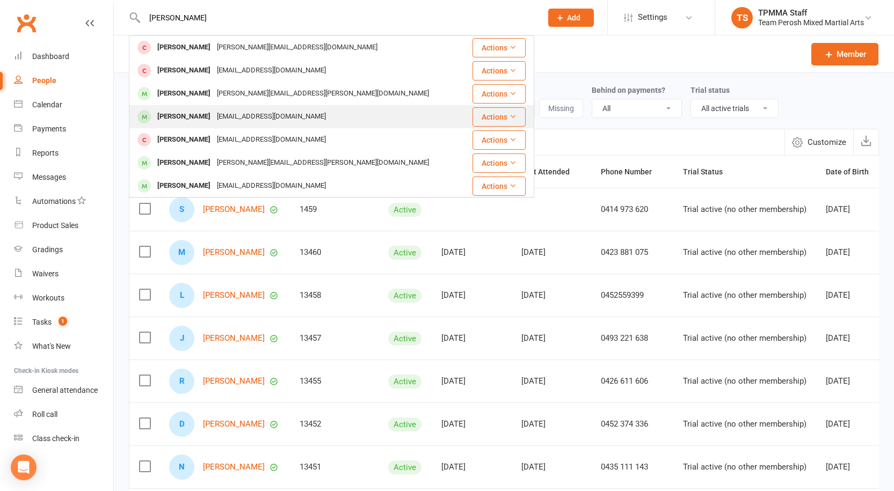
type input "LIAM"
click at [195, 121] on div "Liam Leaper" at bounding box center [184, 117] width 60 height 16
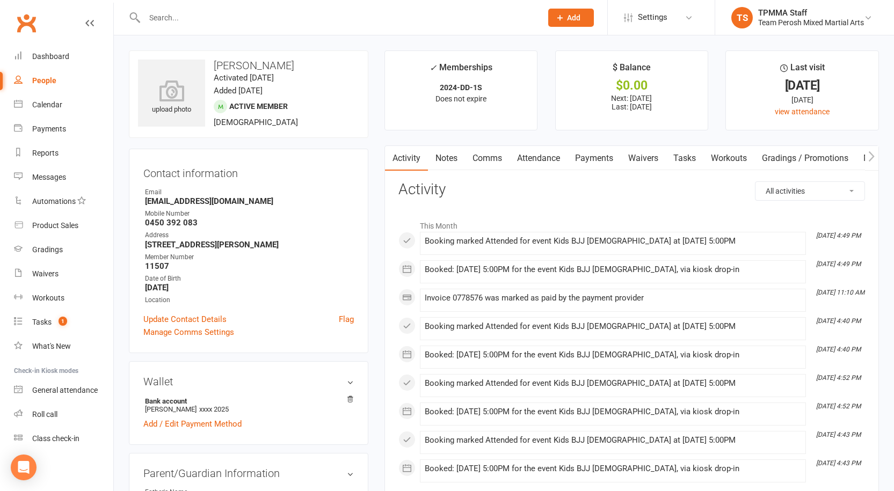
click at [596, 161] on link "Payments" at bounding box center [594, 158] width 53 height 25
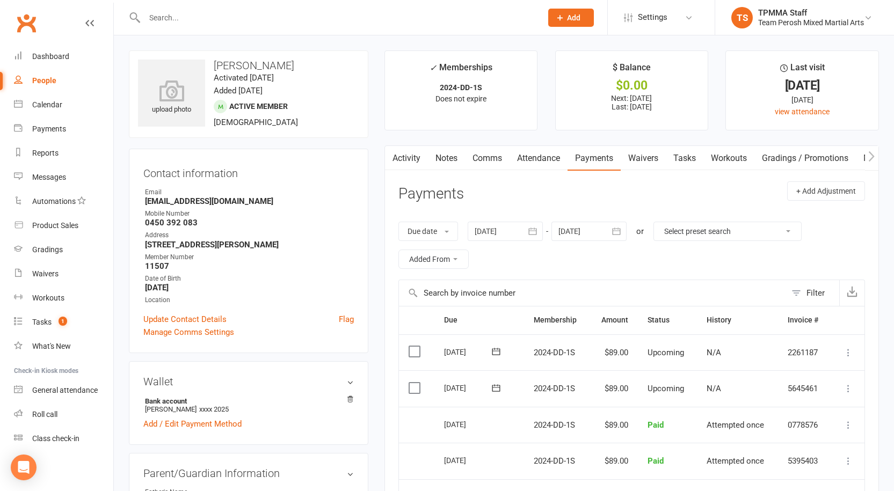
scroll to position [107, 0]
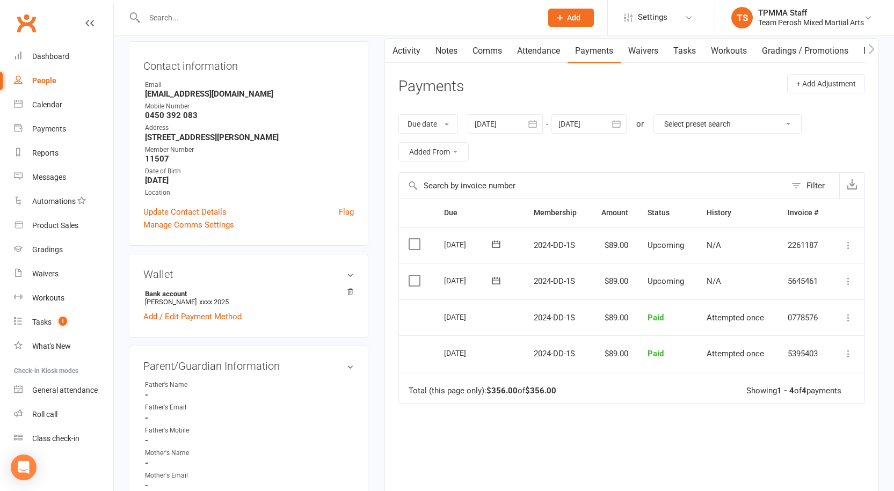
click at [849, 283] on icon at bounding box center [848, 281] width 11 height 11
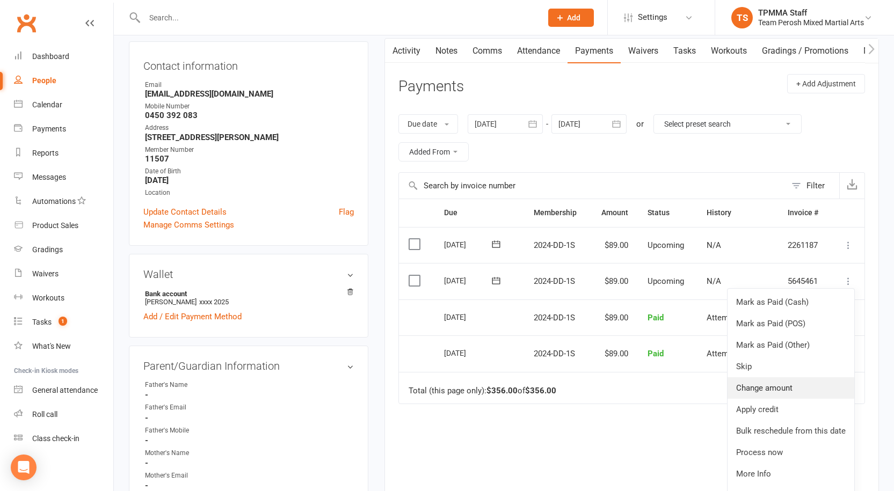
click at [781, 387] on link "Change amount" at bounding box center [791, 388] width 127 height 21
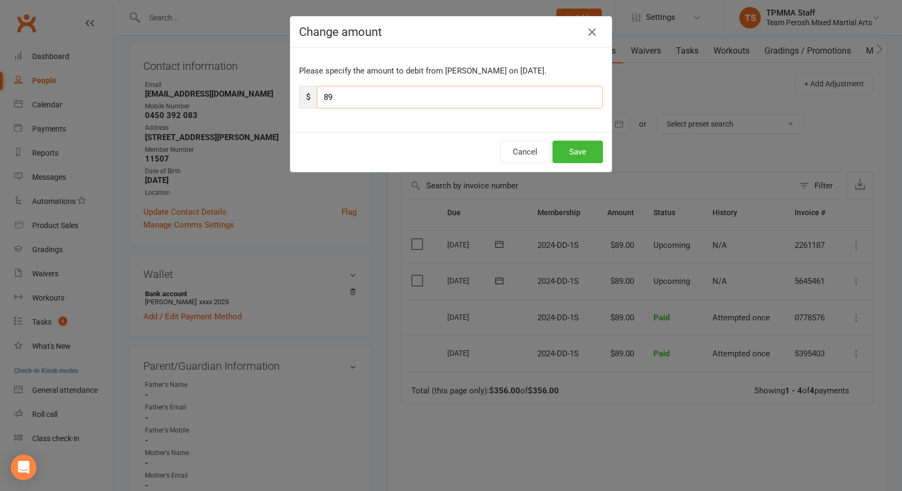
drag, startPoint x: 367, startPoint y: 96, endPoint x: 277, endPoint y: 89, distance: 90.0
click at [277, 89] on div "Change amount Please specify the amount to debit from Liam Leaper on Aug 22, 20…" at bounding box center [451, 245] width 902 height 491
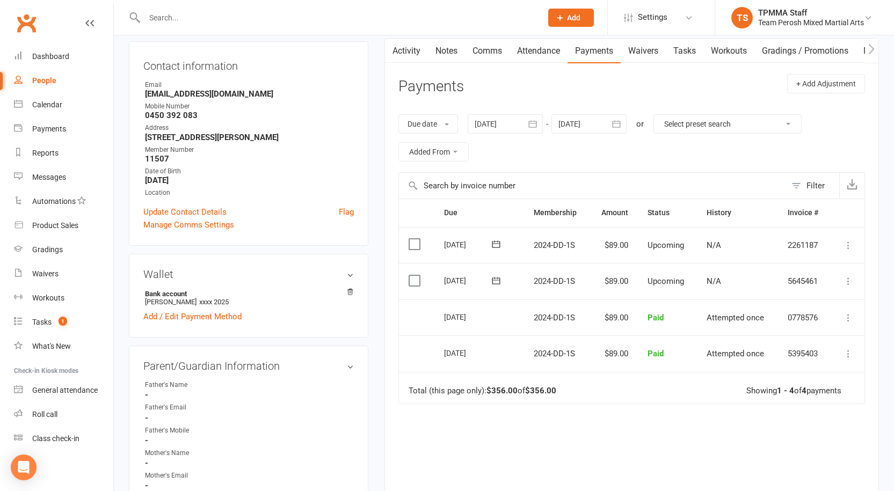
click at [849, 284] on icon at bounding box center [848, 281] width 11 height 11
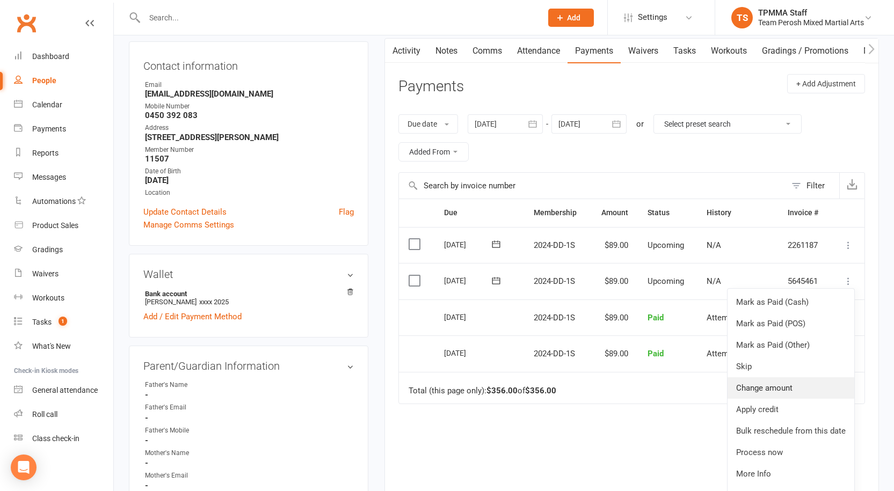
click at [766, 388] on link "Change amount" at bounding box center [791, 388] width 127 height 21
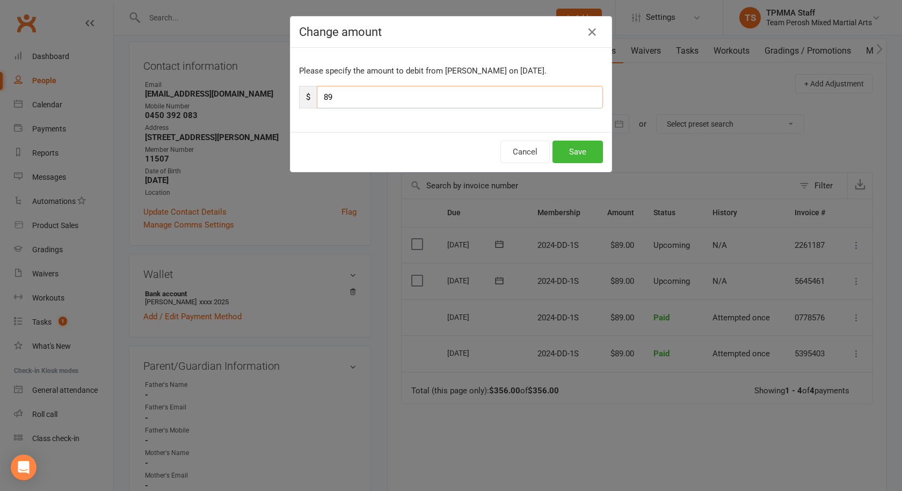
click at [361, 97] on input "89" at bounding box center [460, 97] width 286 height 23
type input "8"
type input "44.50"
click at [591, 155] on button "Save" at bounding box center [578, 152] width 50 height 23
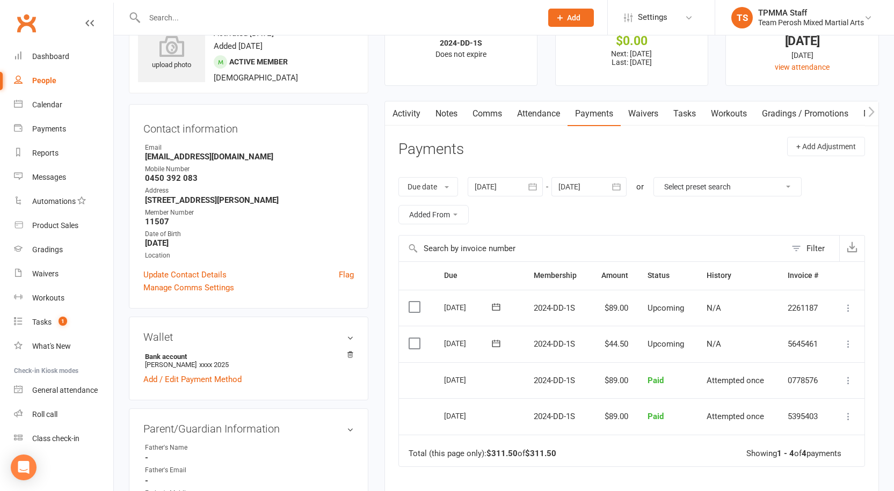
scroll to position [0, 0]
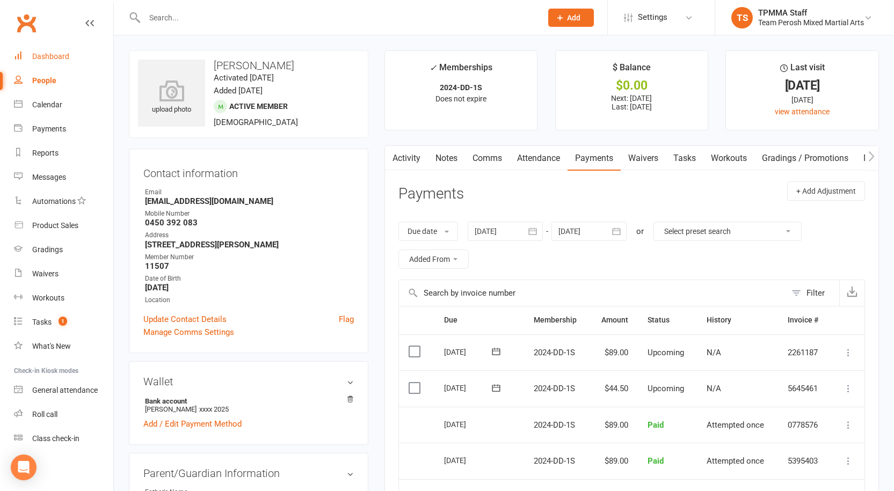
click at [52, 56] on div "Dashboard" at bounding box center [50, 56] width 37 height 9
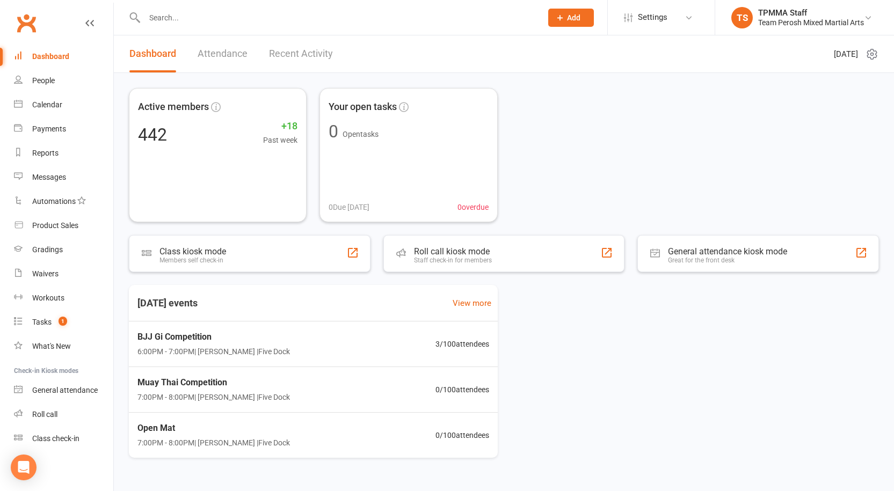
click at [301, 54] on link "Recent Activity" at bounding box center [301, 53] width 64 height 37
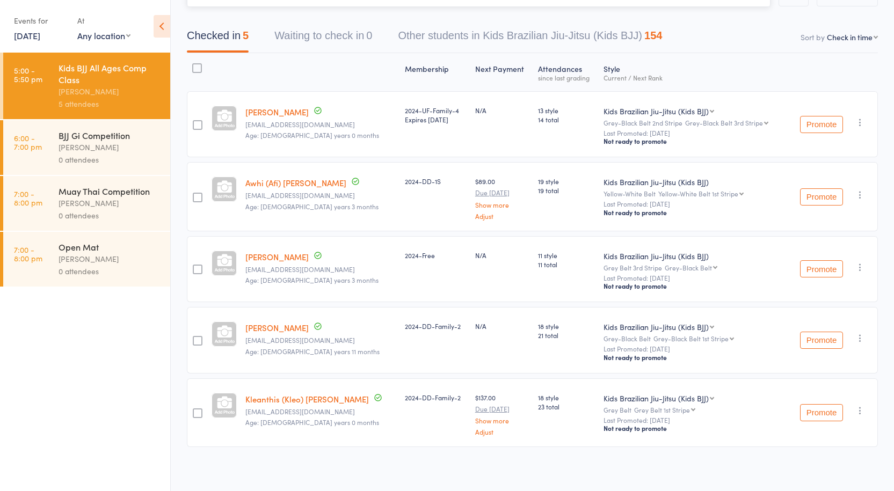
scroll to position [88, 0]
click at [102, 140] on div "BJJ Gi Competition" at bounding box center [110, 135] width 103 height 12
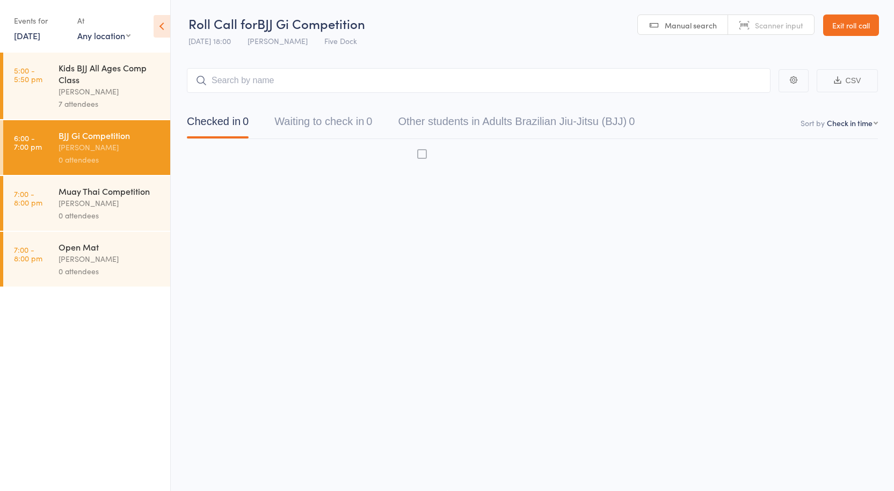
scroll to position [1, 0]
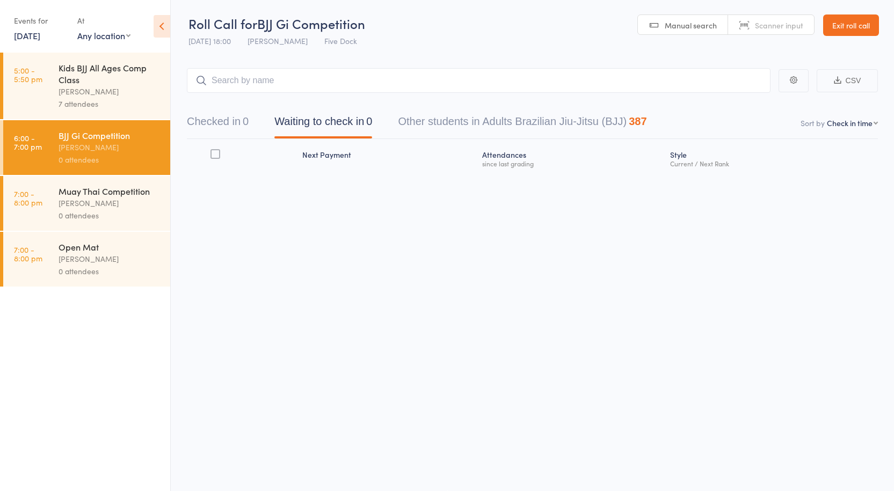
click at [86, 84] on div "Kids BJJ All Ages Comp Class" at bounding box center [110, 74] width 103 height 24
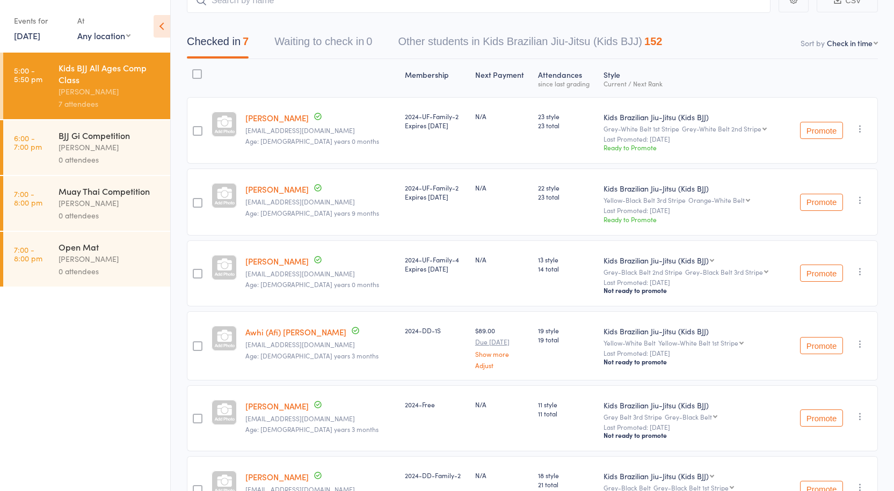
scroll to position [68, 0]
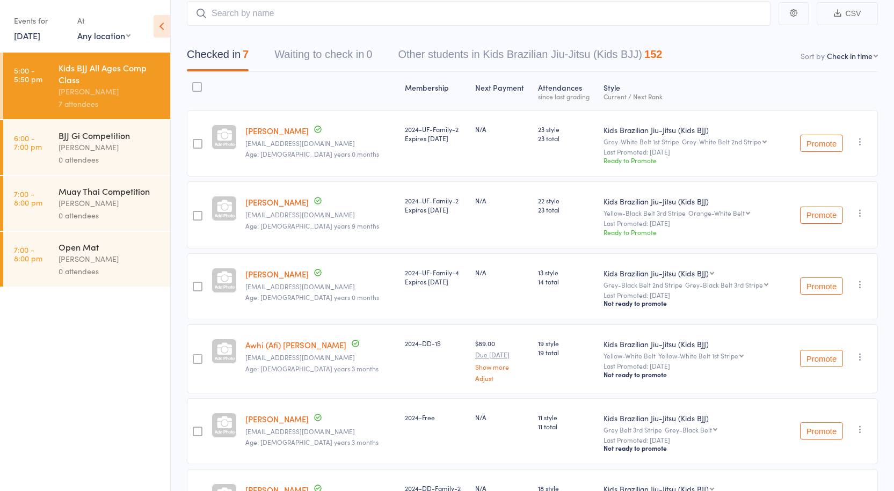
click at [286, 90] on div at bounding box center [321, 91] width 160 height 28
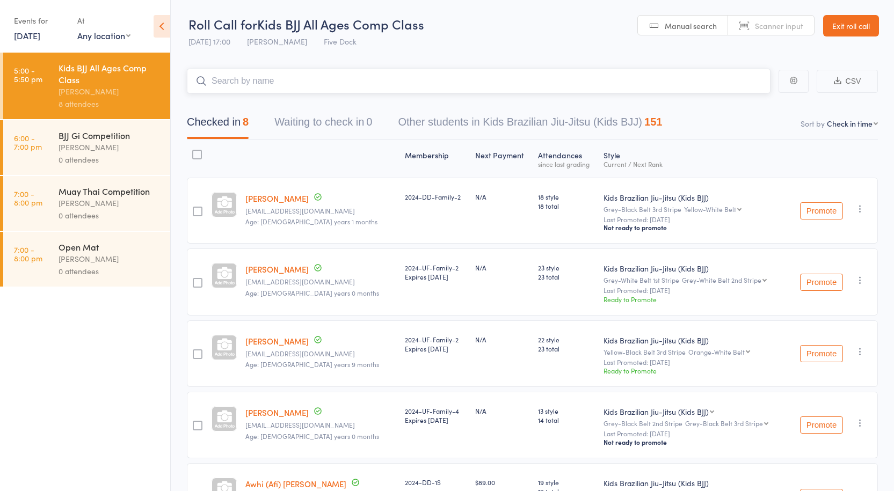
click at [234, 81] on input "search" at bounding box center [479, 81] width 584 height 25
click at [280, 160] on div at bounding box center [321, 158] width 160 height 28
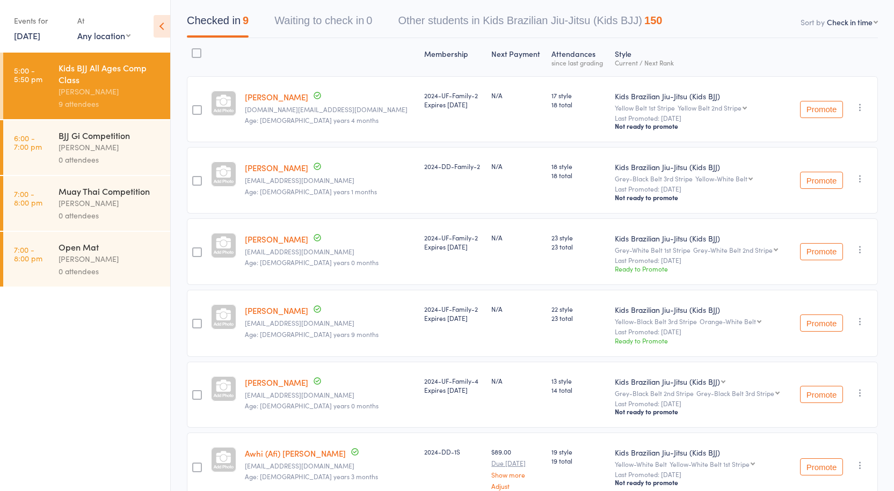
scroll to position [48, 0]
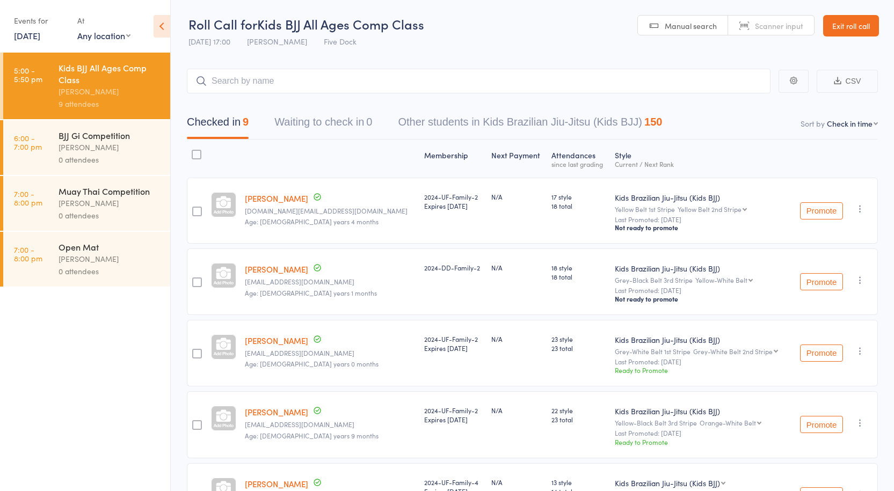
click at [96, 148] on div "[PERSON_NAME]" at bounding box center [110, 147] width 103 height 12
